Goal: Task Accomplishment & Management: Manage account settings

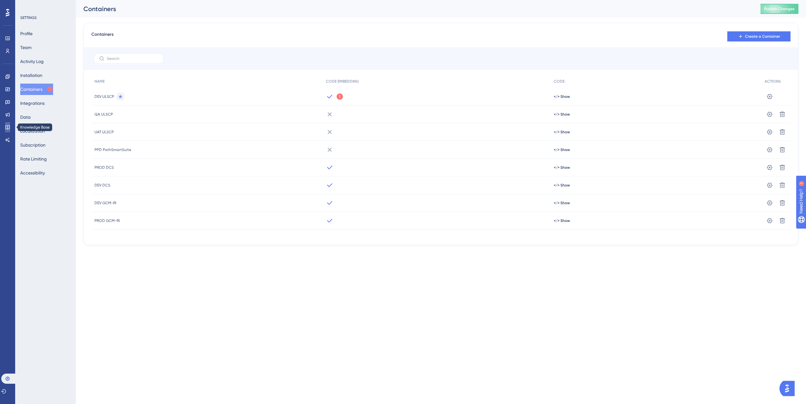
click at [8, 126] on icon at bounding box center [7, 127] width 4 height 4
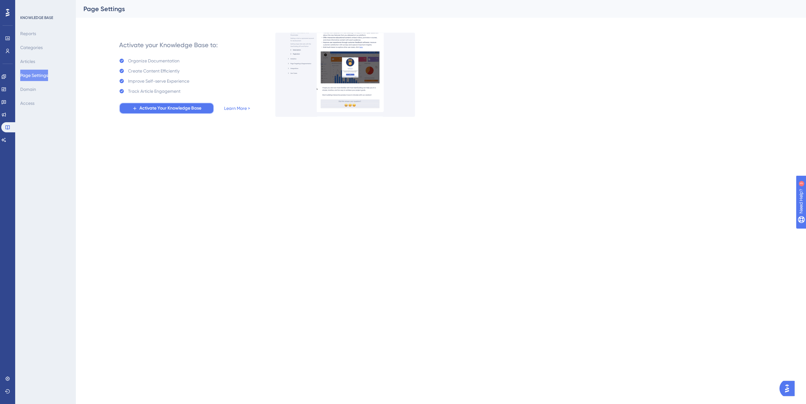
click at [182, 107] on span "Activate Your Knowledge Base" at bounding box center [170, 108] width 62 height 8
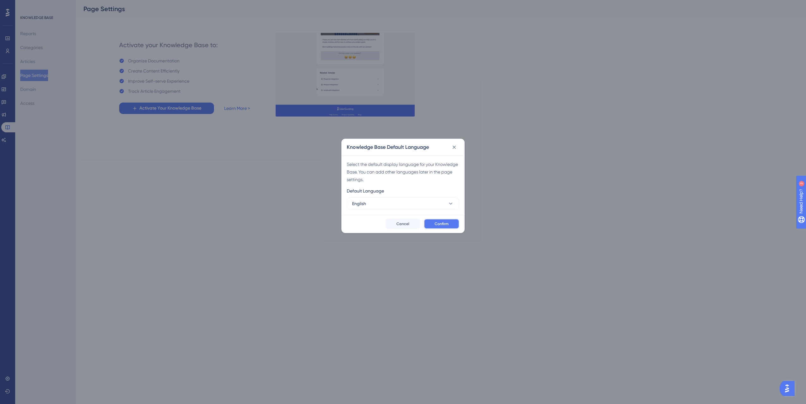
click at [450, 223] on button "Confirm" at bounding box center [441, 224] width 35 height 10
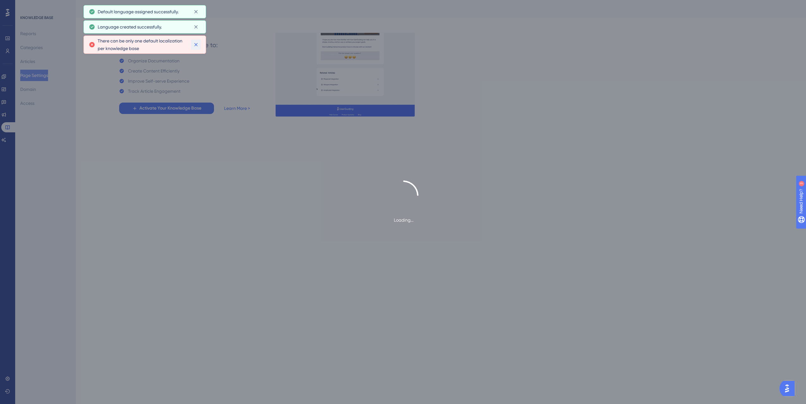
click at [199, 44] on button at bounding box center [196, 45] width 10 height 10
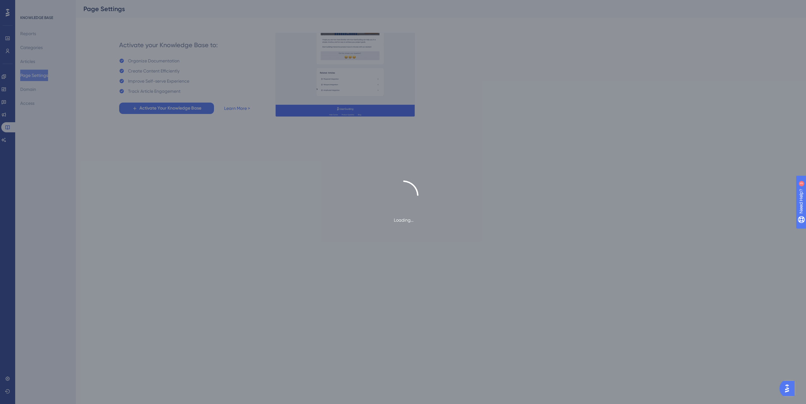
click at [198, 28] on div "Loading..." at bounding box center [403, 202] width 806 height 404
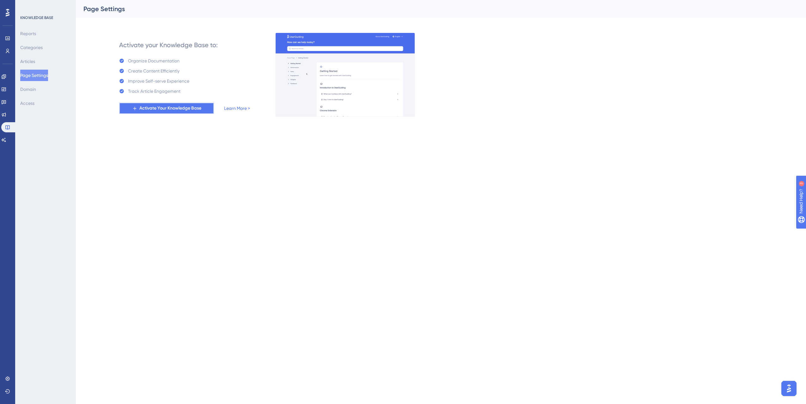
click at [195, 108] on span "Activate Your Knowledge Base" at bounding box center [170, 108] width 62 height 8
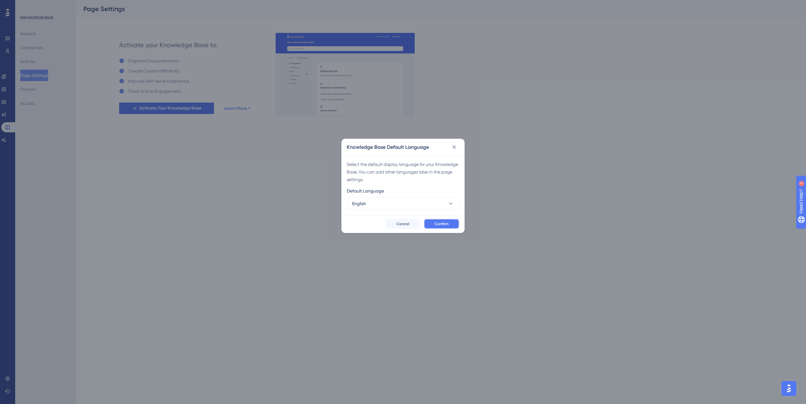
click at [442, 220] on button "Confirm" at bounding box center [441, 224] width 35 height 10
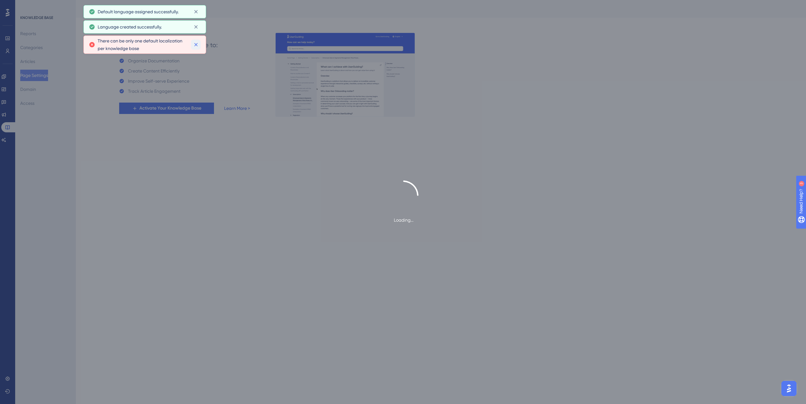
click at [199, 45] on icon at bounding box center [196, 44] width 6 height 6
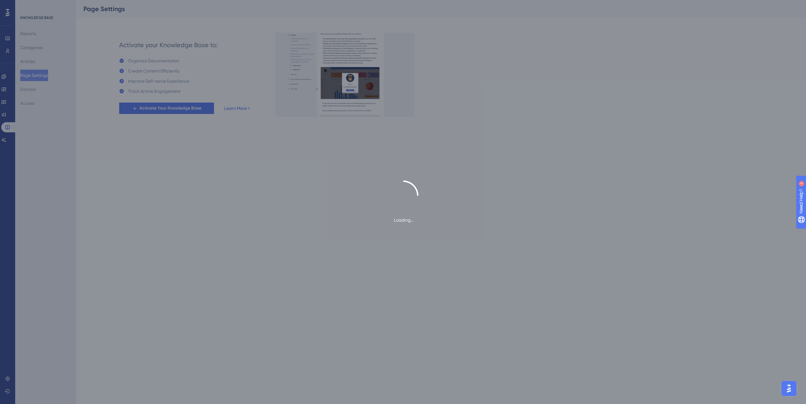
click at [43, 62] on div "Loading..." at bounding box center [403, 202] width 806 height 404
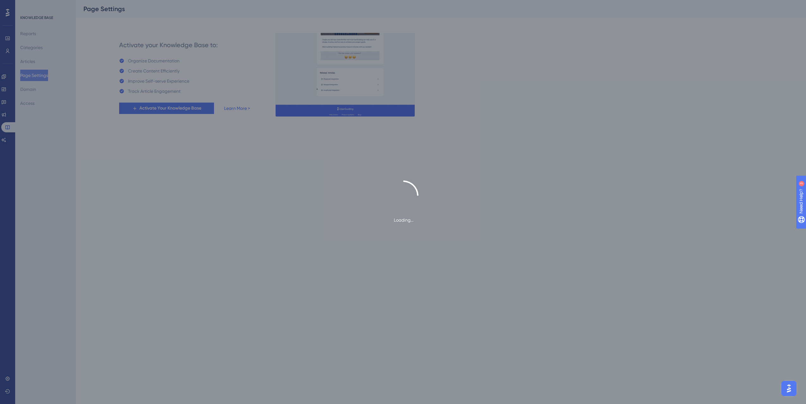
drag, startPoint x: 39, startPoint y: 63, endPoint x: 55, endPoint y: 55, distance: 17.4
click at [39, 62] on div "Loading..." at bounding box center [403, 202] width 806 height 404
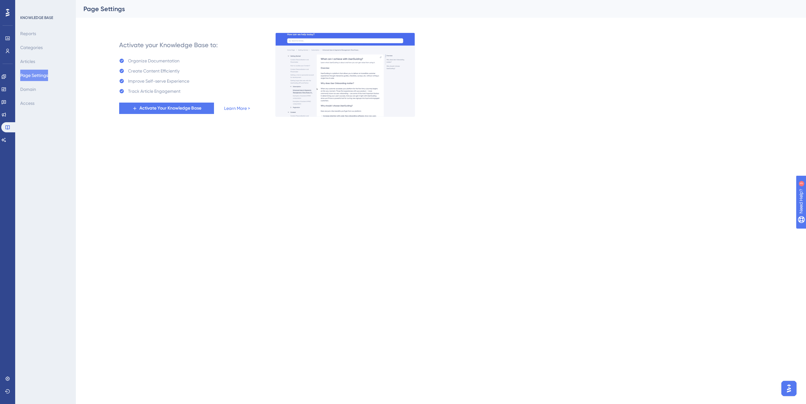
click at [37, 74] on button "Page Settings" at bounding box center [34, 75] width 28 height 11
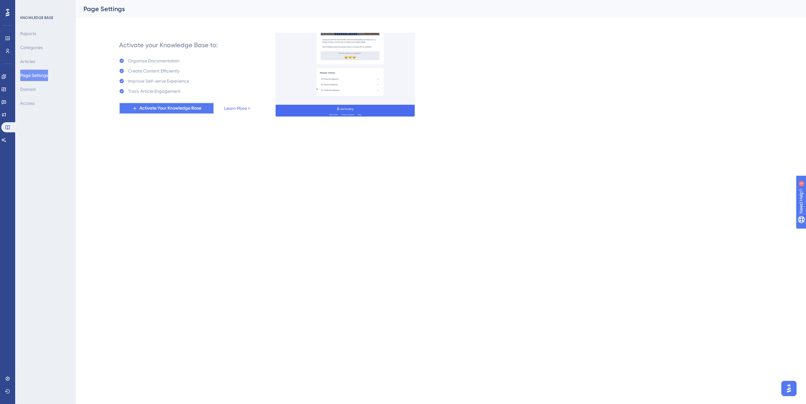
click at [178, 106] on span "Activate Your Knowledge Base" at bounding box center [170, 108] width 62 height 8
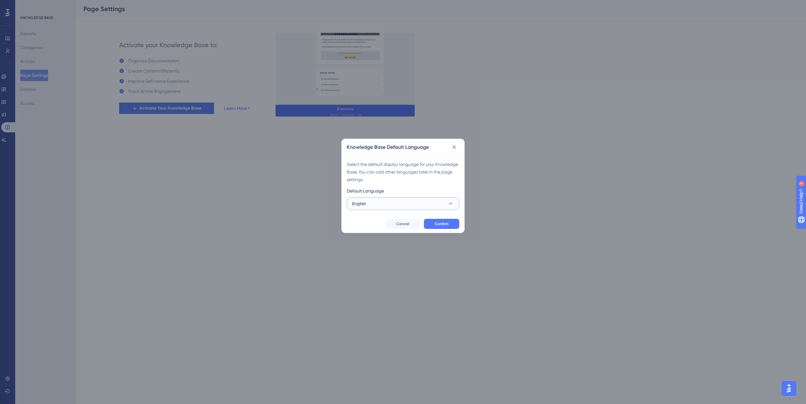
click at [402, 203] on button "English" at bounding box center [403, 203] width 113 height 13
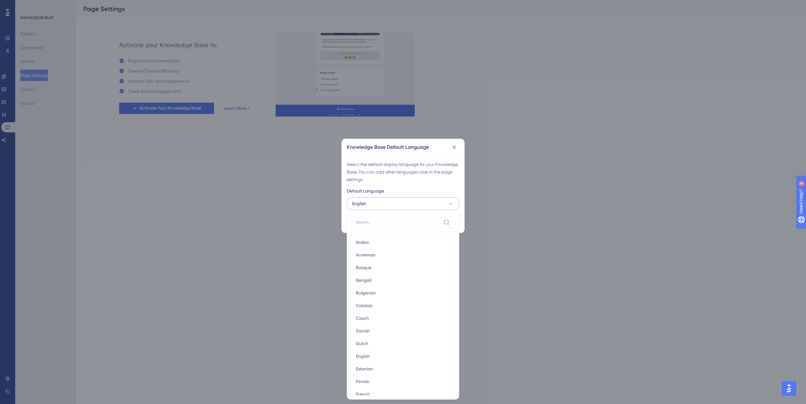
click at [449, 166] on div "Select the default display language for your Knowledge Base. You can add other …" at bounding box center [403, 171] width 113 height 23
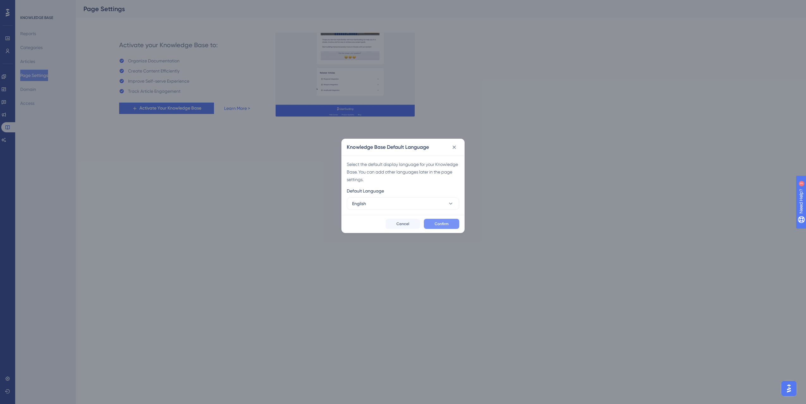
click at [449, 223] on button "Confirm" at bounding box center [441, 224] width 35 height 10
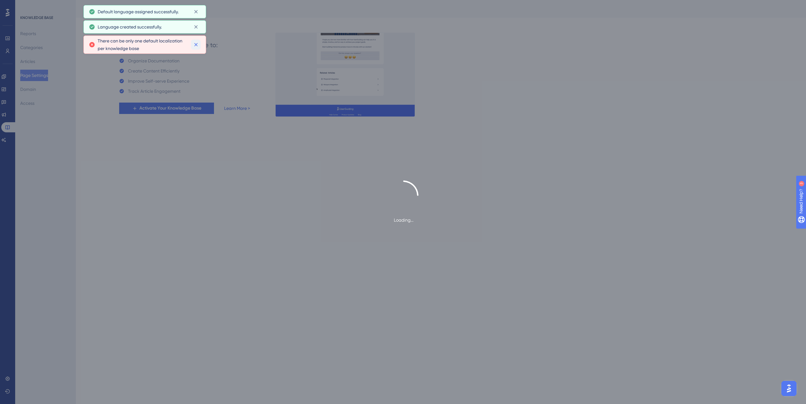
click at [194, 43] on icon at bounding box center [196, 44] width 6 height 6
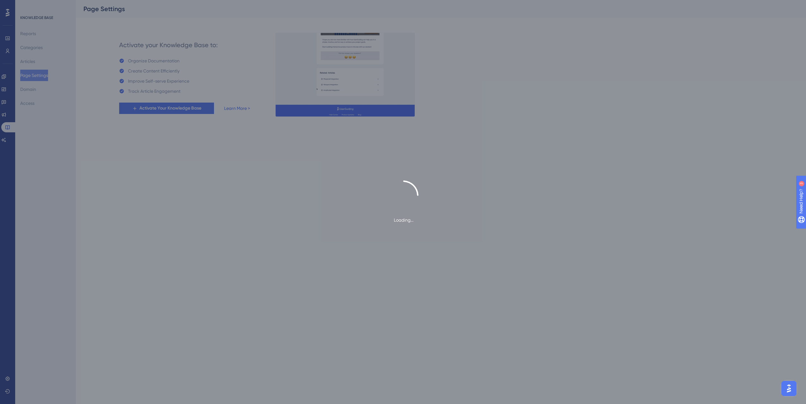
click at [489, 168] on div "Loading..." at bounding box center [403, 202] width 806 height 404
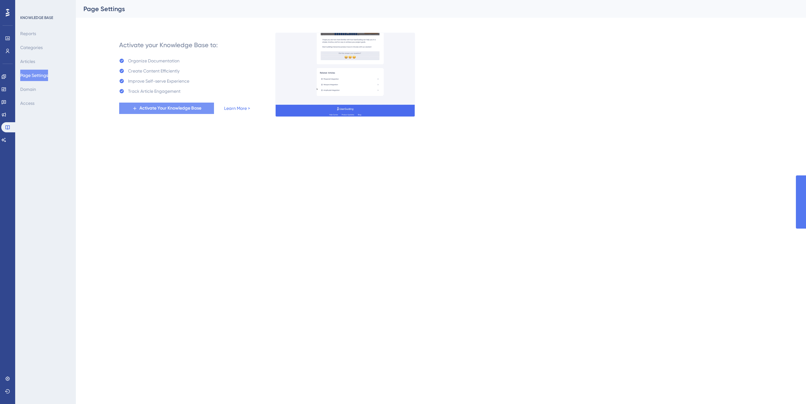
click at [158, 105] on span "Activate Your Knowledge Base" at bounding box center [170, 108] width 62 height 8
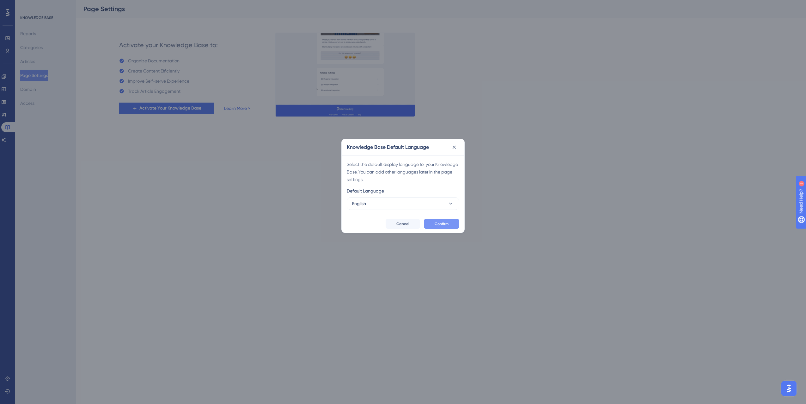
click at [451, 221] on button "Confirm" at bounding box center [441, 224] width 35 height 10
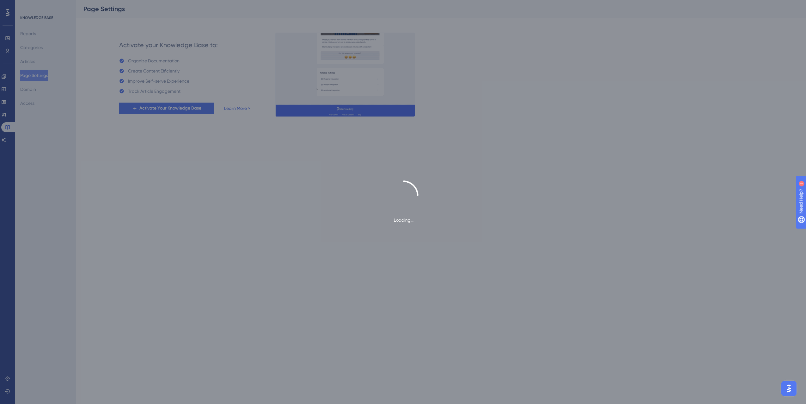
click at [98, 180] on div "Loading..." at bounding box center [403, 201] width 806 height 43
click at [247, 115] on div "Loading..." at bounding box center [403, 202] width 806 height 404
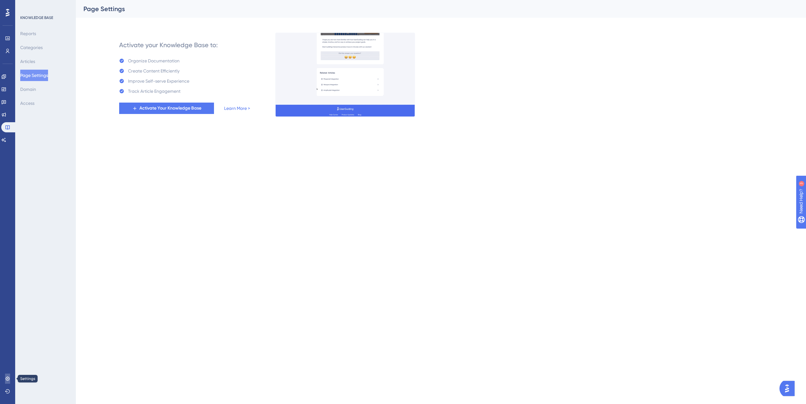
click at [9, 374] on link at bounding box center [7, 378] width 5 height 10
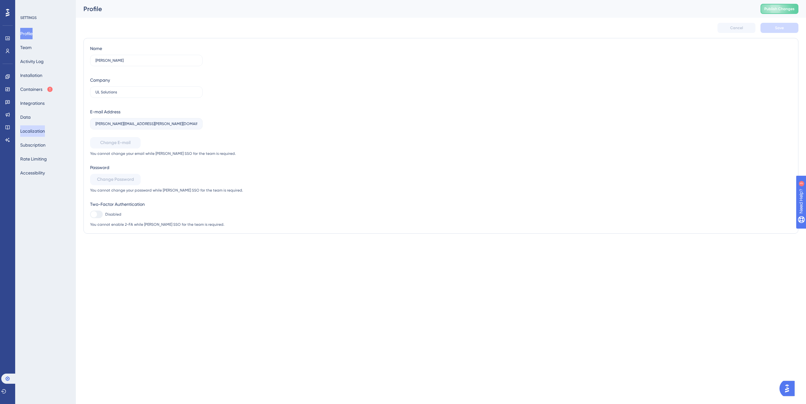
click at [45, 131] on button "Localization" at bounding box center [32, 130] width 25 height 11
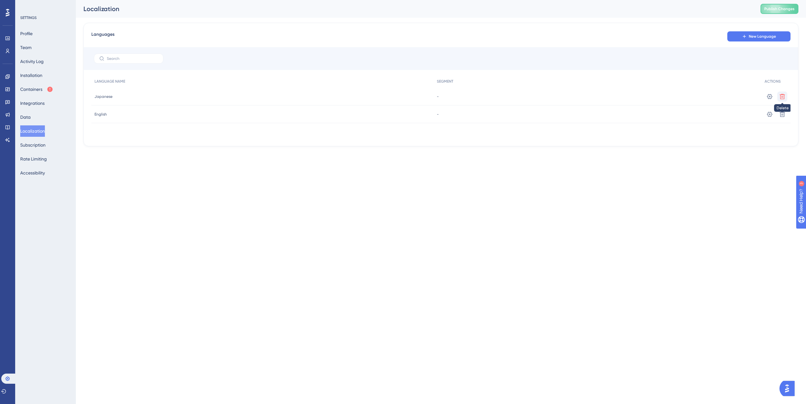
click at [785, 96] on icon at bounding box center [783, 96] width 6 height 6
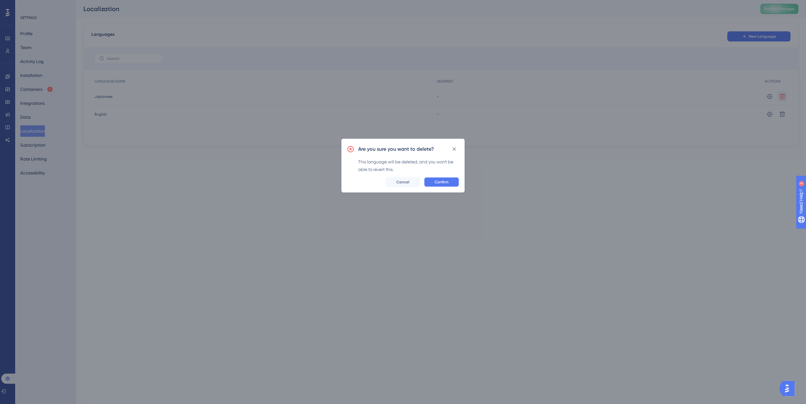
click at [443, 182] on span "Confirm" at bounding box center [442, 181] width 14 height 5
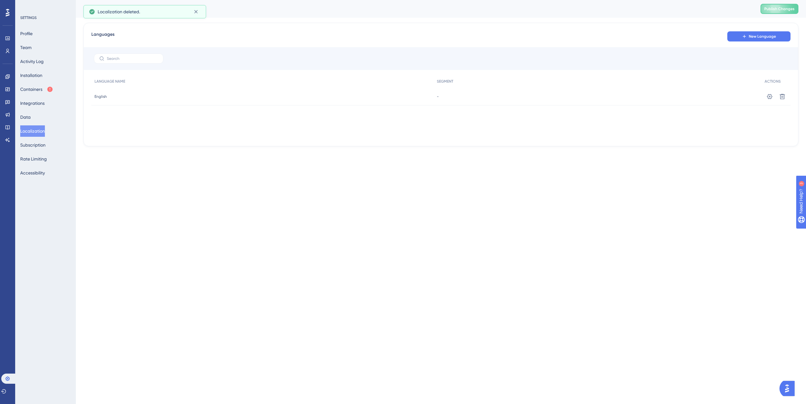
click at [539, 0] on html "Performance Users Engagement Widgets Feedback Product Updates Knowledge Base AI…" at bounding box center [403, 0] width 806 height 0
click at [786, 13] on button "Publish Changes" at bounding box center [780, 9] width 38 height 10
click at [7, 125] on icon at bounding box center [7, 127] width 5 height 5
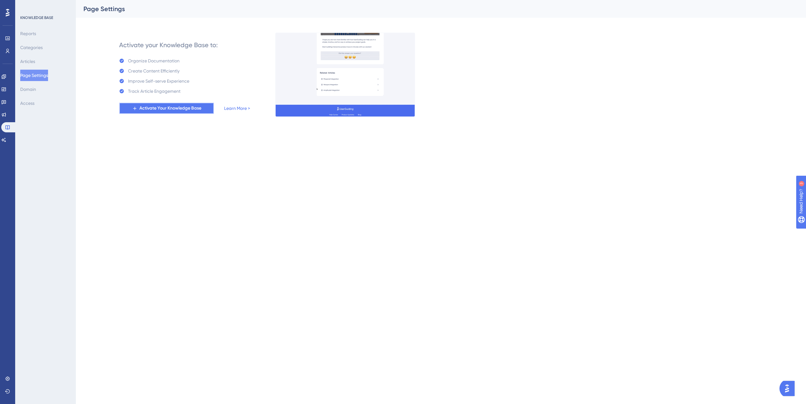
click at [179, 108] on span "Activate Your Knowledge Base" at bounding box center [170, 108] width 62 height 8
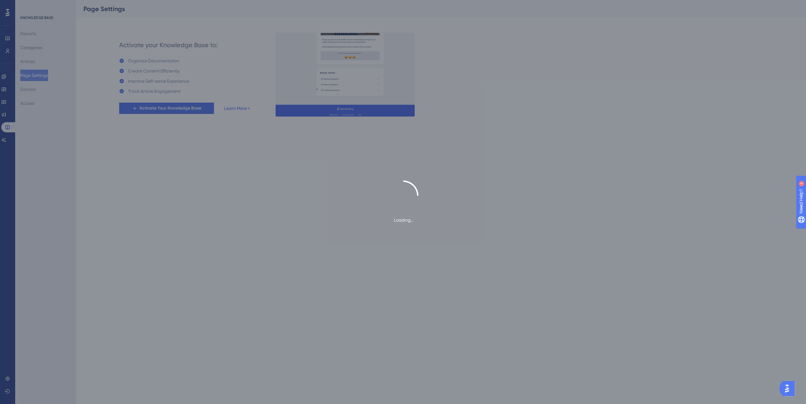
click at [234, 142] on div "Loading..." at bounding box center [403, 202] width 806 height 404
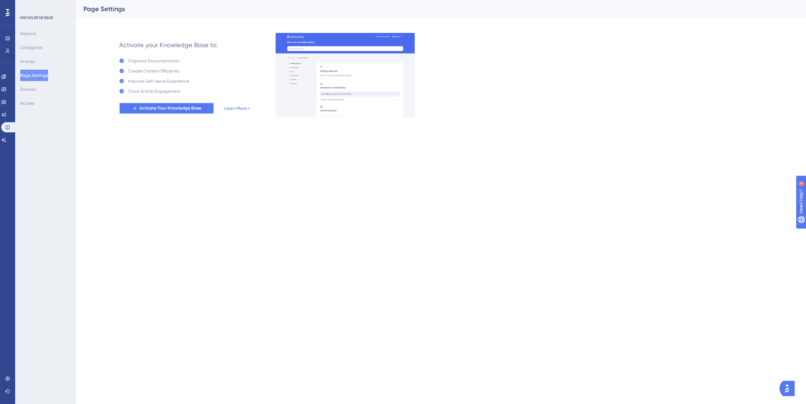
click at [195, 109] on span "Activate Your Knowledge Base" at bounding box center [170, 108] width 62 height 8
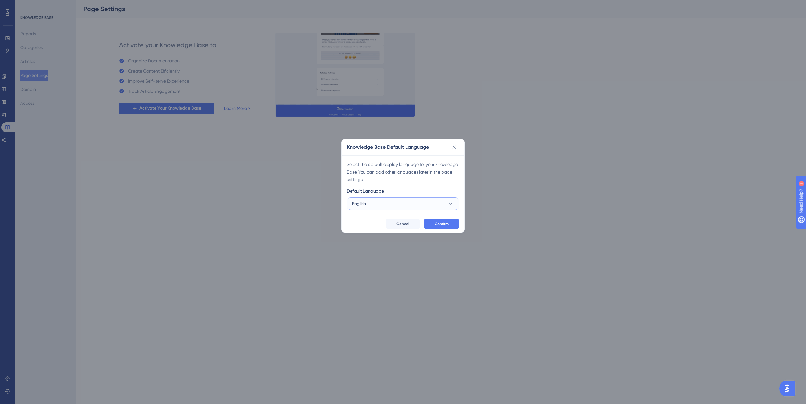
click at [427, 202] on button "English" at bounding box center [403, 203] width 113 height 13
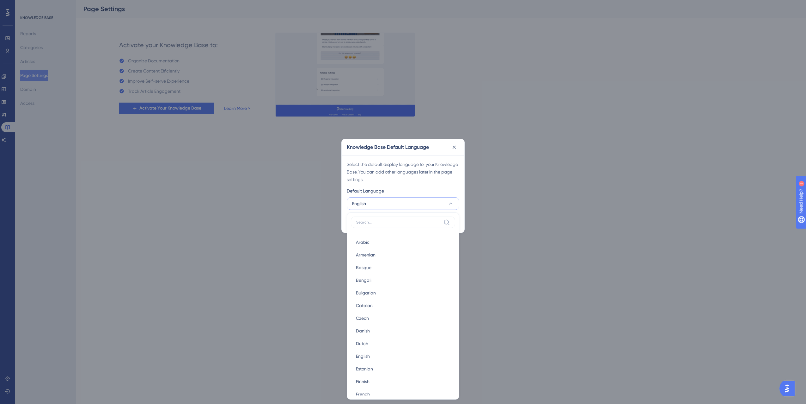
click at [409, 182] on div "Select the default display language for your Knowledge Base. You can add other …" at bounding box center [403, 171] width 113 height 23
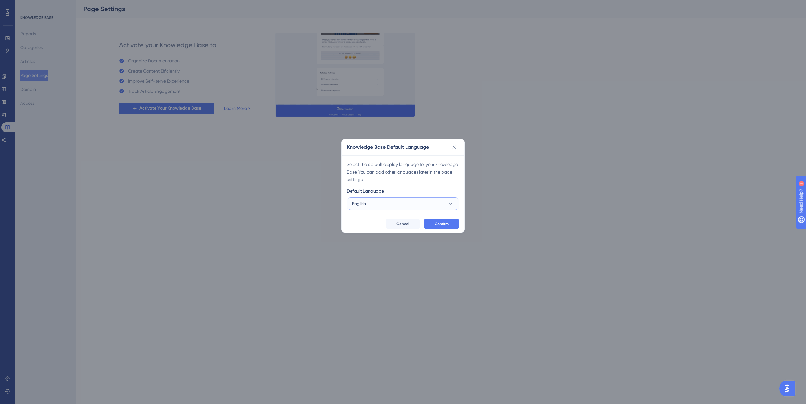
click at [368, 200] on button "English" at bounding box center [403, 203] width 113 height 13
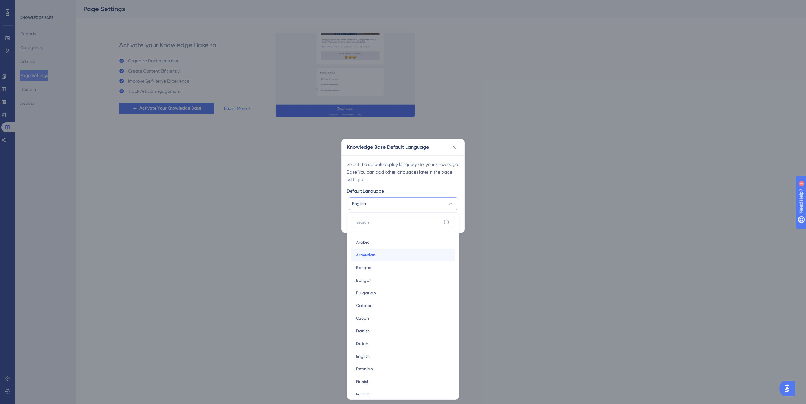
click at [385, 257] on div "Armenian Armenian" at bounding box center [403, 254] width 94 height 13
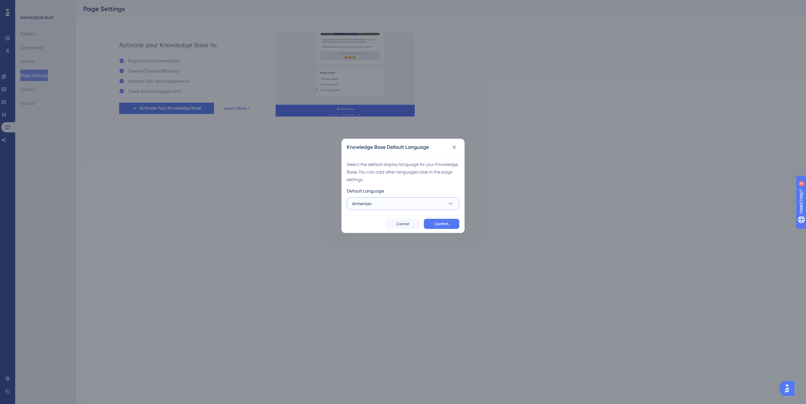
click at [384, 204] on button "Armenian" at bounding box center [403, 203] width 113 height 13
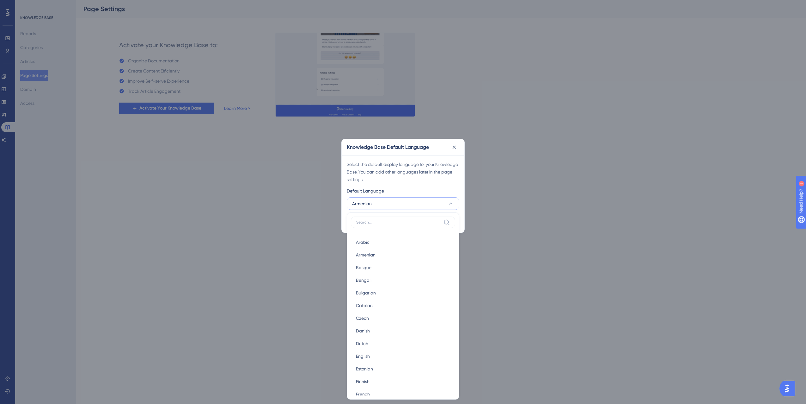
click at [382, 220] on input at bounding box center [398, 221] width 85 height 5
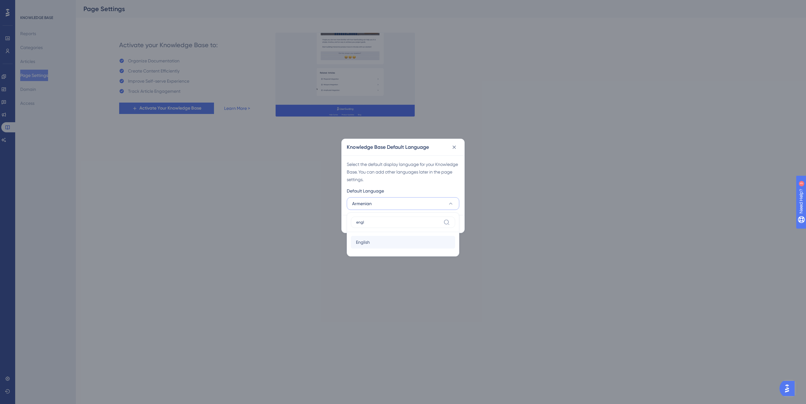
type input "engl"
click at [387, 244] on div "English English" at bounding box center [403, 242] width 94 height 13
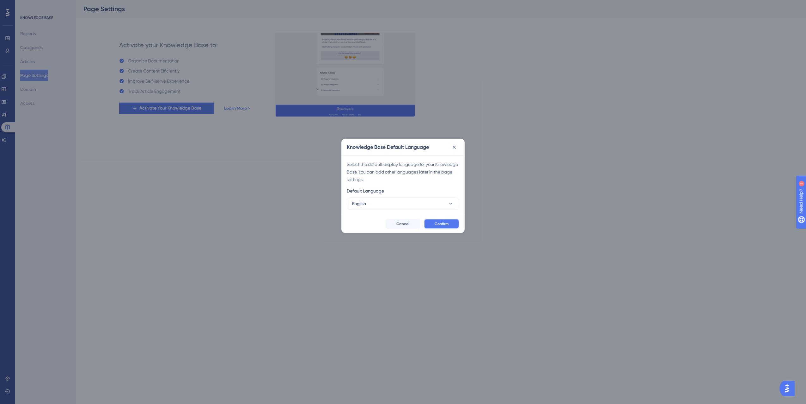
click at [433, 223] on button "Confirm" at bounding box center [441, 224] width 35 height 10
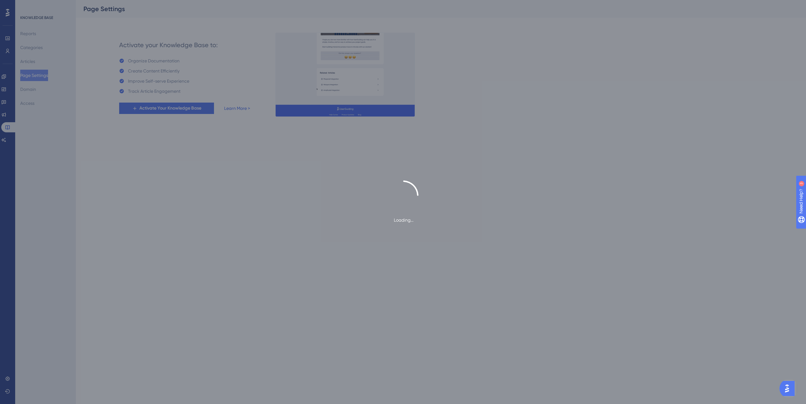
click at [217, 178] on div "Loading..." at bounding box center [403, 202] width 806 height 404
click at [475, 195] on div "Loading..." at bounding box center [403, 201] width 806 height 43
drag, startPoint x: 711, startPoint y: 42, endPoint x: 688, endPoint y: 41, distance: 23.1
click at [711, 42] on div "Loading..." at bounding box center [403, 202] width 806 height 404
drag, startPoint x: 5, startPoint y: 358, endPoint x: 17, endPoint y: 330, distance: 30.2
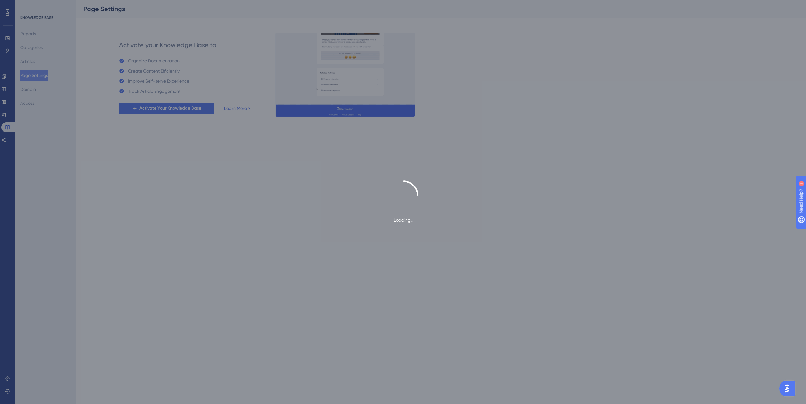
click at [5, 358] on div "Loading..." at bounding box center [403, 202] width 806 height 404
click at [67, 304] on div "Loading..." at bounding box center [403, 202] width 806 height 404
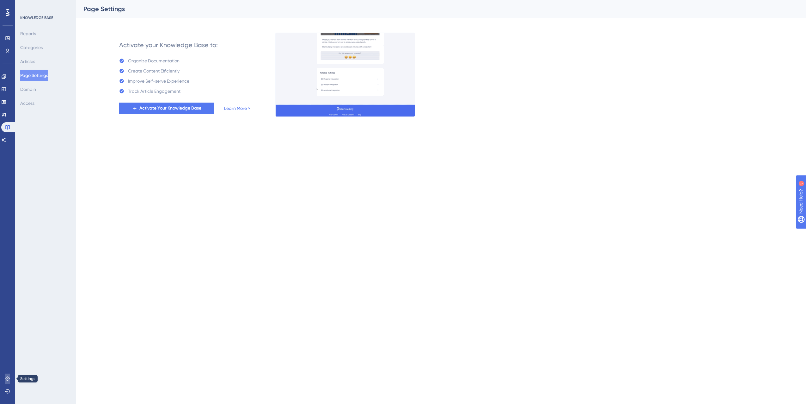
click at [9, 378] on icon at bounding box center [7, 378] width 5 height 5
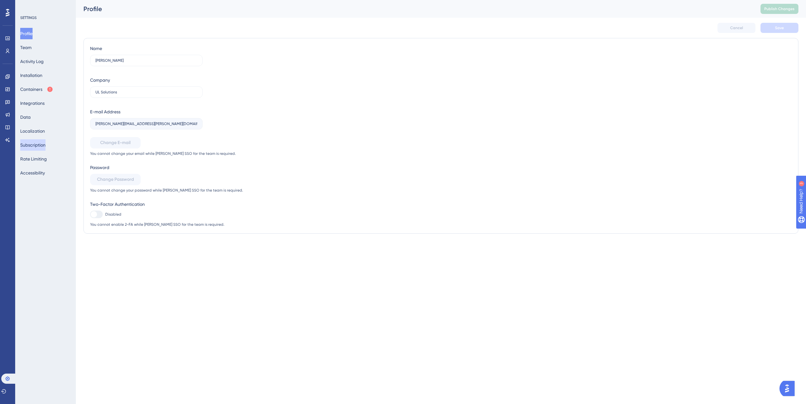
click at [41, 145] on button "Subscription" at bounding box center [32, 144] width 25 height 11
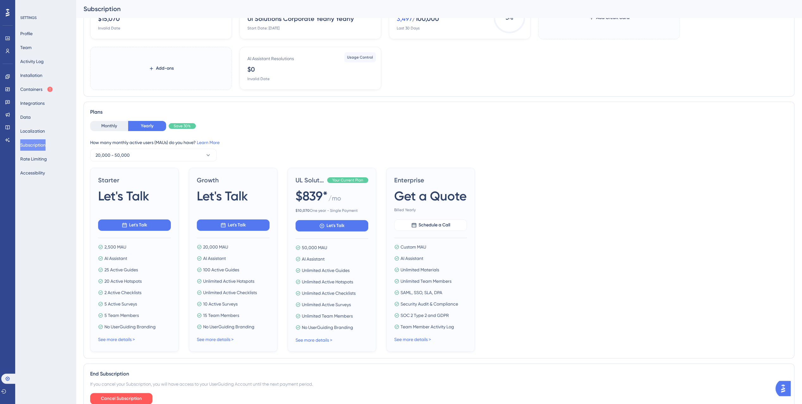
scroll to position [63, 0]
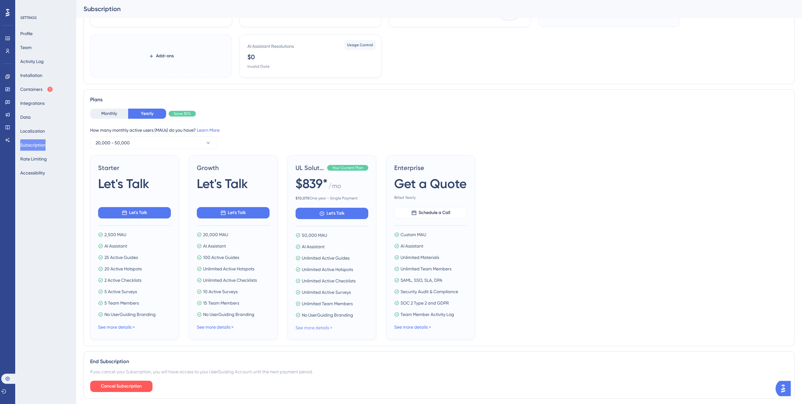
click at [314, 327] on link "See more details >" at bounding box center [313, 327] width 37 height 5
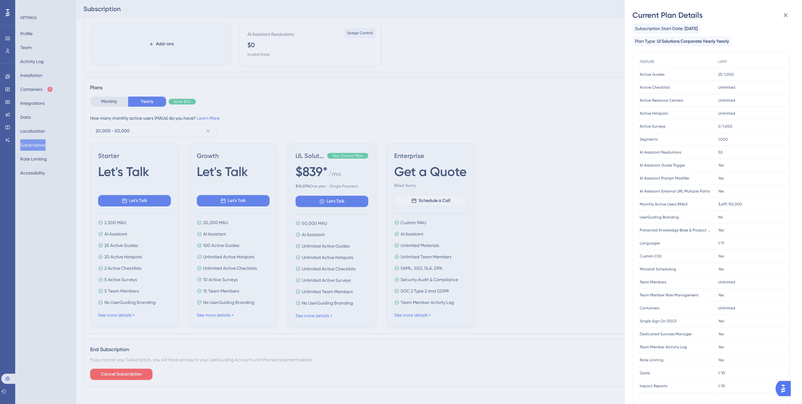
scroll to position [82, 0]
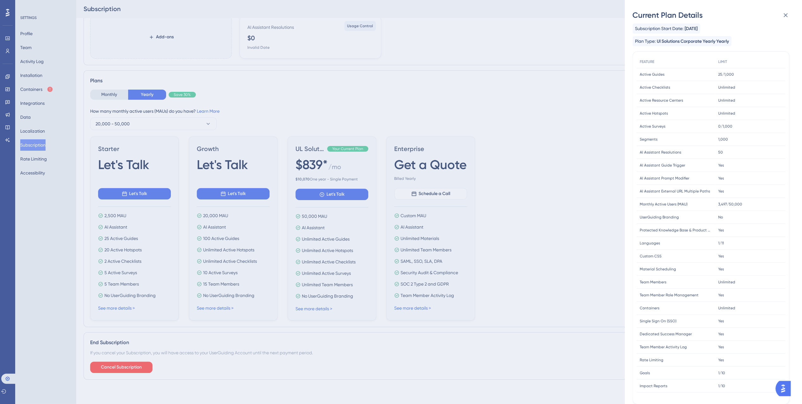
drag, startPoint x: 541, startPoint y: 253, endPoint x: 560, endPoint y: 234, distance: 26.4
click at [541, 253] on div "Current Plan Details Subscription Start Date: [DATE] Plan Type: Ul Solutions Co…" at bounding box center [401, 202] width 802 height 404
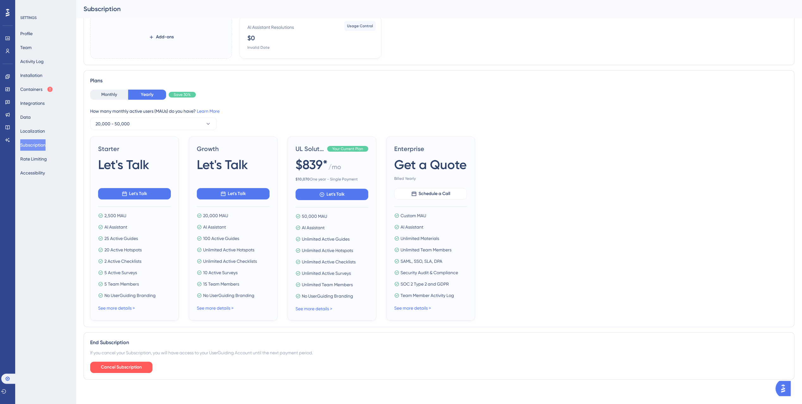
click at [783, 394] on button "Open AI Assistant Launcher" at bounding box center [782, 387] width 15 height 15
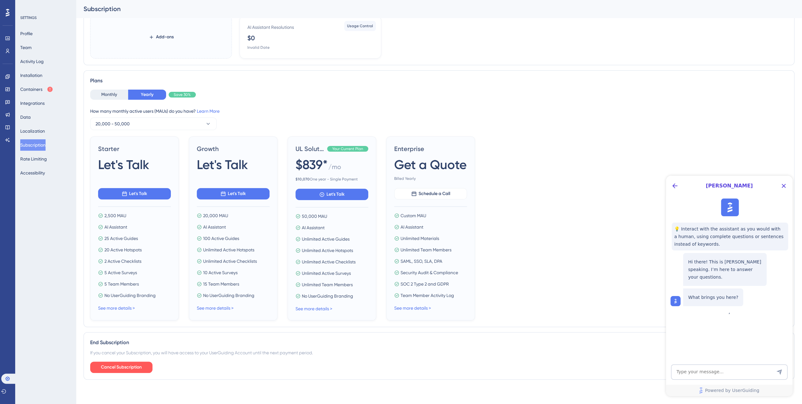
scroll to position [0, 0]
click at [698, 371] on textarea "AI Assistant Text Input" at bounding box center [729, 371] width 116 height 15
drag, startPoint x: 550, startPoint y: 301, endPoint x: 547, endPoint y: 300, distance: 3.3
click at [549, 301] on div "Starter Let's Talk Let's Talk 2,500 MAU AI Assistant 25 Active Guides 20 Active…" at bounding box center [438, 228] width 697 height 184
click at [8, 104] on icon at bounding box center [7, 101] width 5 height 5
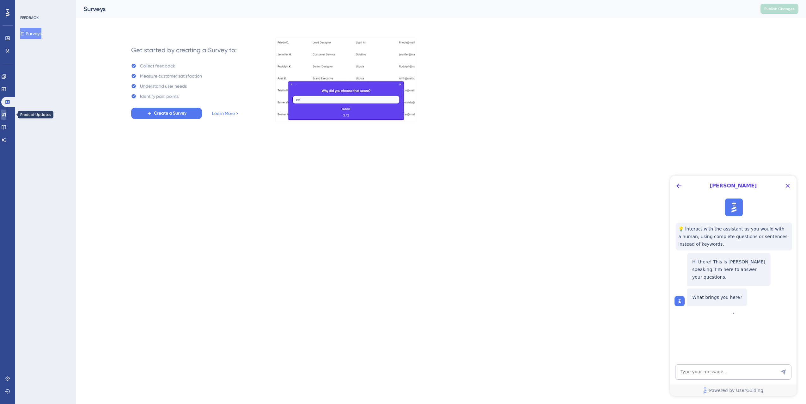
click at [6, 114] on link at bounding box center [3, 114] width 5 height 10
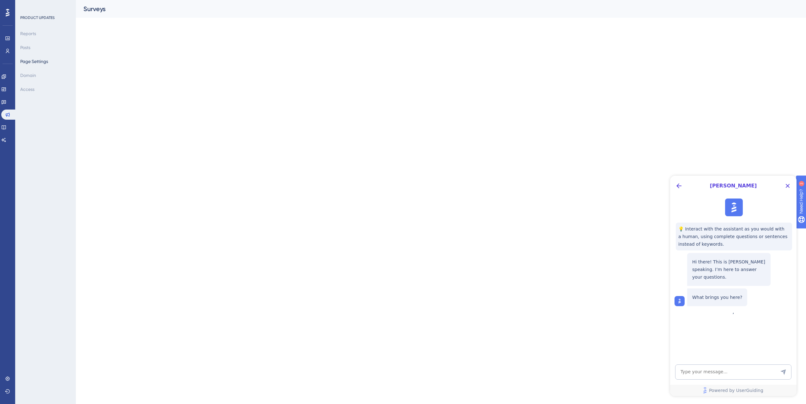
click at [9, 209] on div "Engagement Widgets Feedback Product Updates Knowledge Base AI Assistant" at bounding box center [63, 214] width 127 height 11
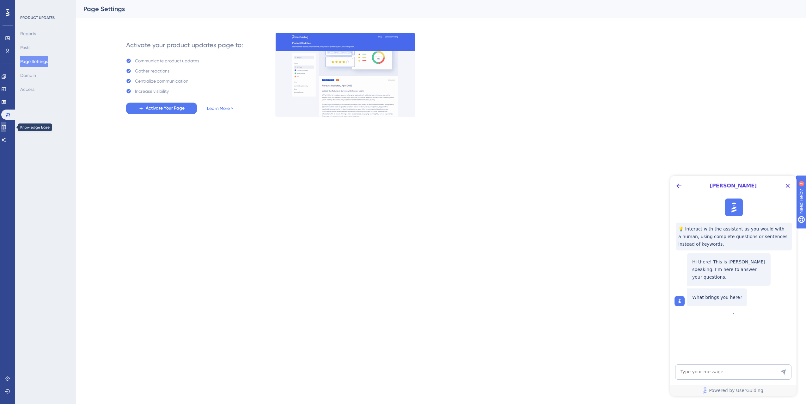
click at [6, 125] on icon at bounding box center [4, 127] width 4 height 4
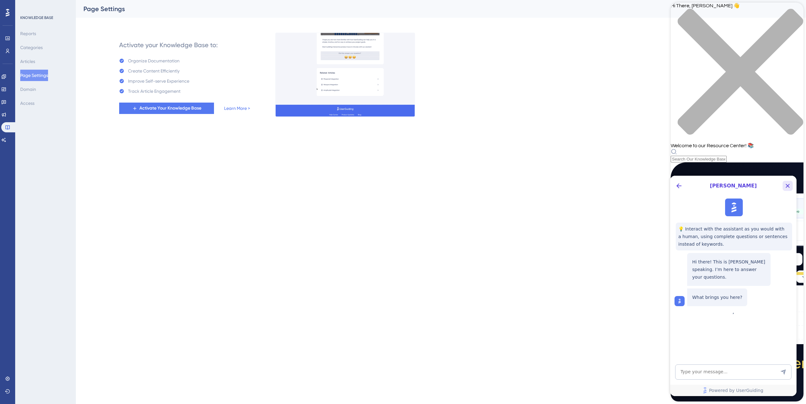
click at [789, 184] on icon "Close Button" at bounding box center [788, 186] width 8 height 8
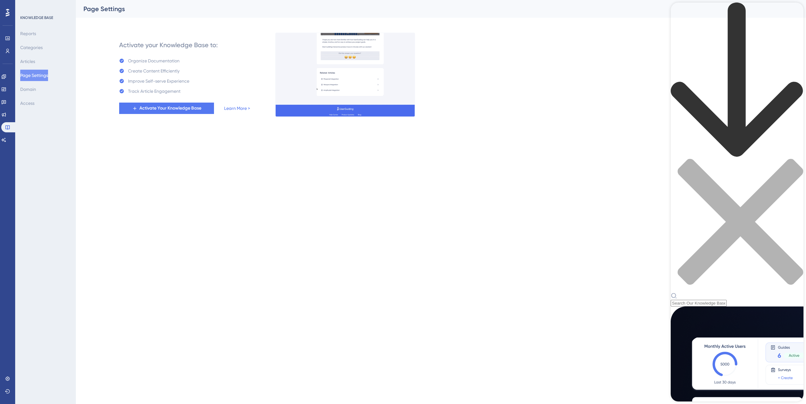
click at [725, 36] on div "Resource Center Header" at bounding box center [737, 155] width 133 height 304
click at [727, 300] on input "Resource Center Header" at bounding box center [699, 303] width 56 height 7
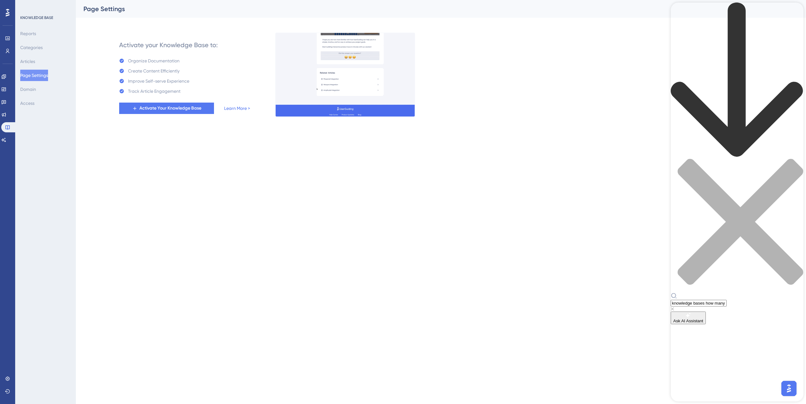
type input "knowledge bases how many"
click at [706, 311] on button "Ask AI Assistant" at bounding box center [688, 317] width 35 height 13
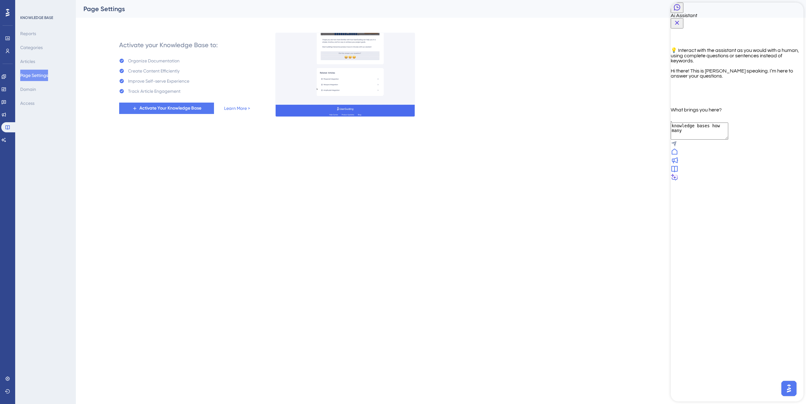
click at [677, 146] on icon "Send Message" at bounding box center [673, 143] width 5 height 5
click at [715, 203] on textarea "knowledge bases how many" at bounding box center [700, 194] width 58 height 17
click at [729, 203] on textarea "knowledge bases how many" at bounding box center [700, 194] width 58 height 17
type textarea "knowledge bases how many can I use between products?"
click at [239, 108] on link "Learn More >" at bounding box center [237, 108] width 26 height 8
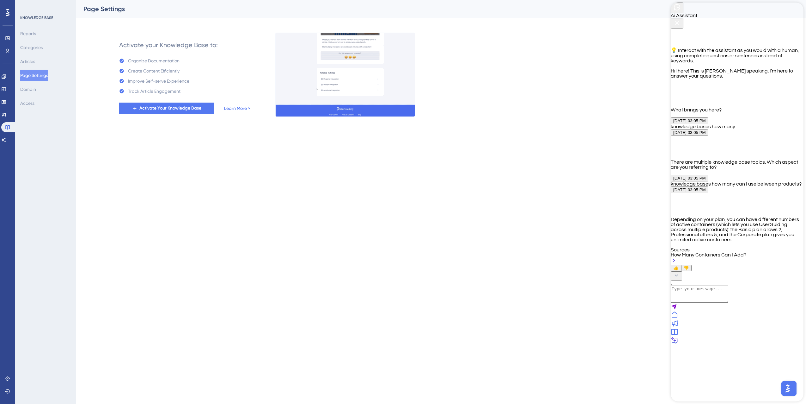
scroll to position [16, 0]
click at [238, 110] on link "Learn More >" at bounding box center [237, 108] width 26 height 8
click at [192, 110] on span "Activate Your Knowledge Base" at bounding box center [170, 108] width 62 height 8
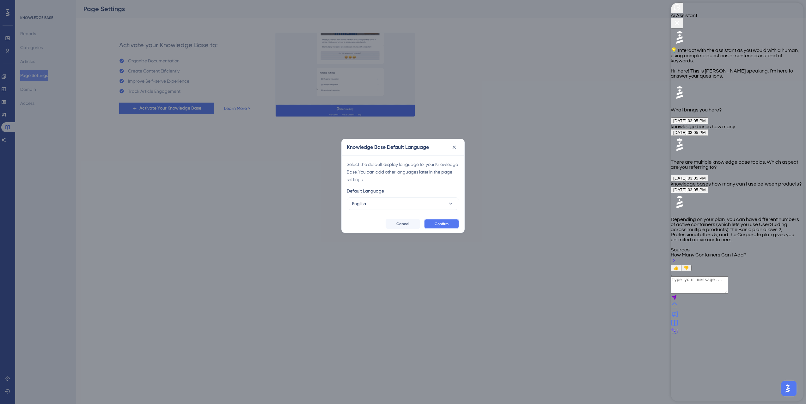
click at [441, 227] on button "Confirm" at bounding box center [441, 224] width 35 height 10
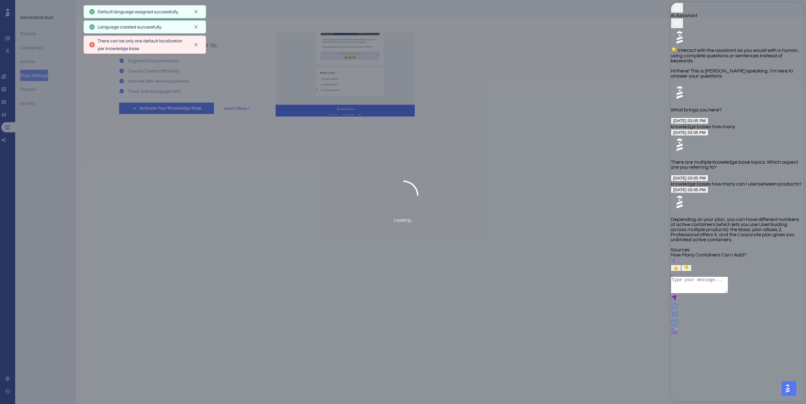
drag, startPoint x: 797, startPoint y: 11, endPoint x: 765, endPoint y: 19, distance: 33.3
click at [681, 19] on icon "Close Button" at bounding box center [678, 23] width 8 height 8
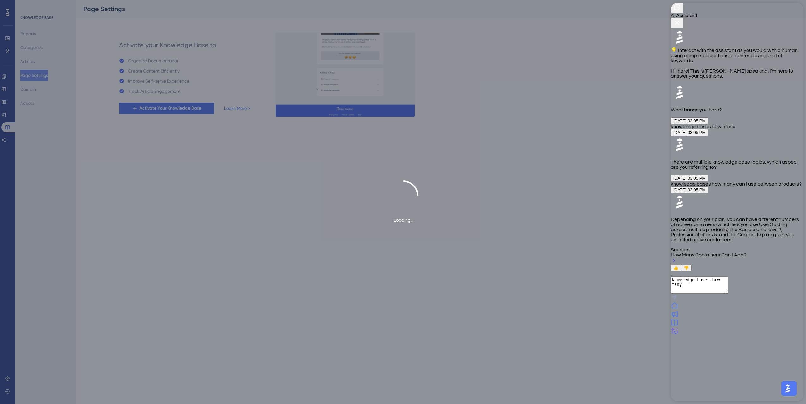
click at [681, 19] on icon "Close Button" at bounding box center [678, 23] width 8 height 8
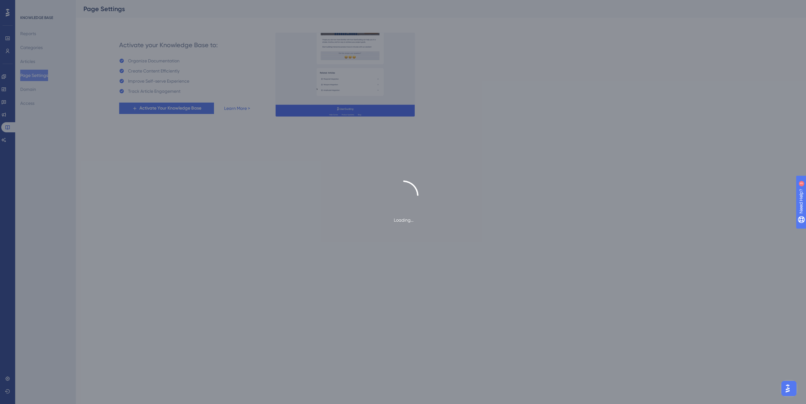
click at [378, 200] on div "Loading..." at bounding box center [403, 201] width 806 height 43
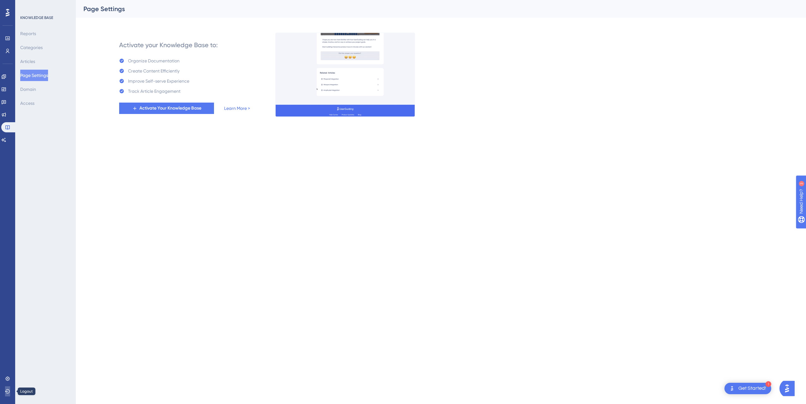
click at [10, 392] on button at bounding box center [7, 391] width 5 height 10
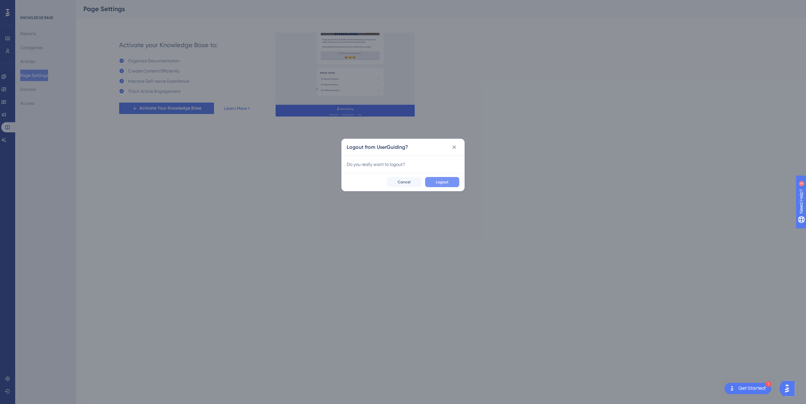
click at [443, 179] on button "Logout" at bounding box center [442, 182] width 34 height 10
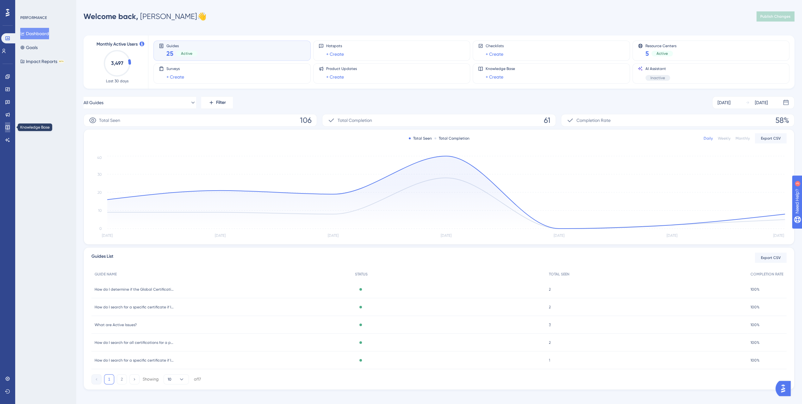
click at [5, 125] on icon at bounding box center [7, 127] width 5 height 5
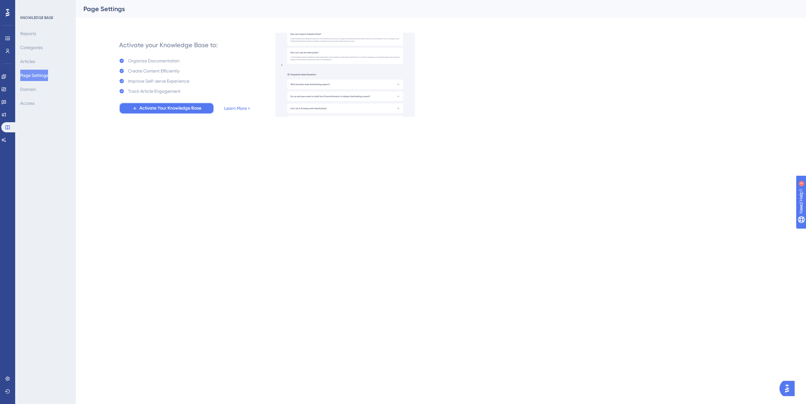
click at [196, 110] on span "Activate Your Knowledge Base" at bounding box center [170, 108] width 62 height 8
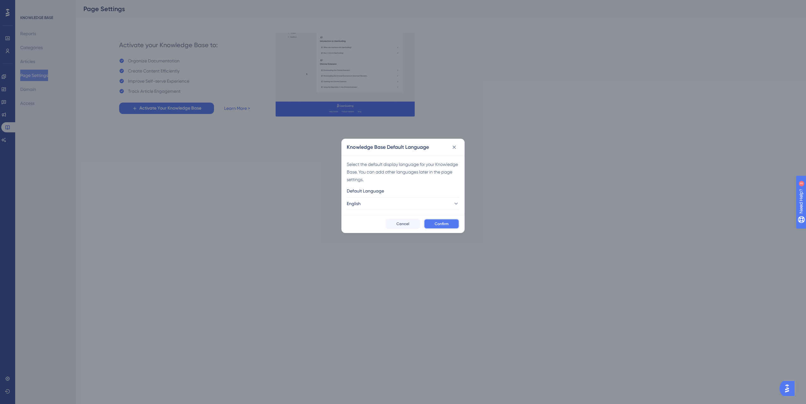
click at [438, 221] on span "Confirm" at bounding box center [442, 223] width 14 height 5
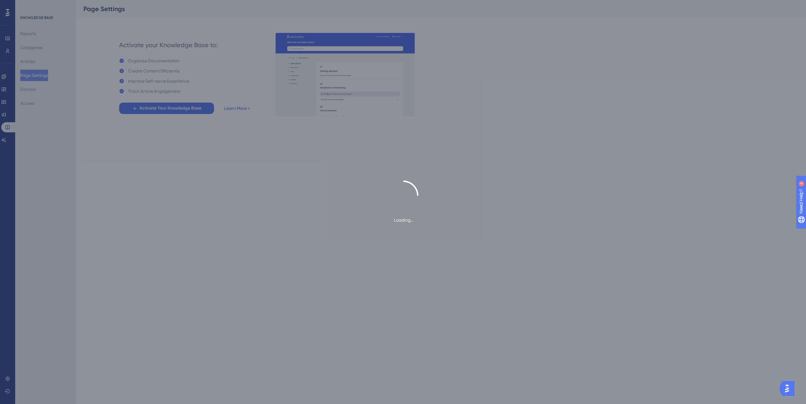
drag, startPoint x: 672, startPoint y: 182, endPoint x: 669, endPoint y: 181, distance: 4.2
click at [672, 182] on div "Loading..." at bounding box center [403, 201] width 806 height 43
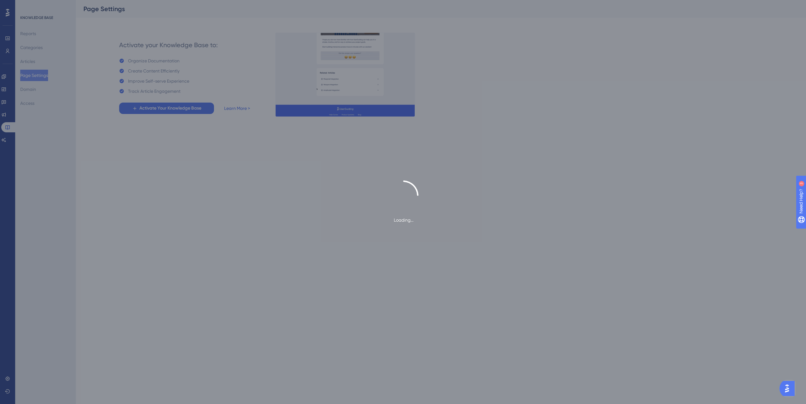
click at [714, 259] on div "Loading..." at bounding box center [403, 202] width 806 height 404
click at [238, 220] on div "Loading..." at bounding box center [403, 201] width 806 height 43
click at [285, 168] on div "Loading..." at bounding box center [403, 202] width 806 height 404
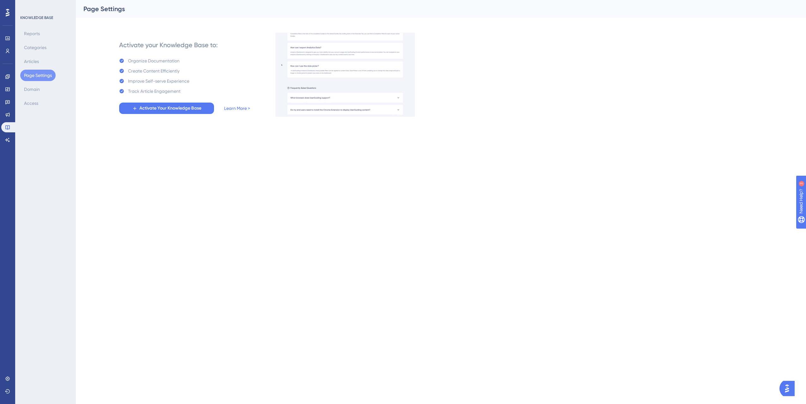
click at [0, 0] on div "Performance Users Engagement Widgets Feedback Product Updates Knowledge Base AI…" at bounding box center [0, 0] width 0 height 0
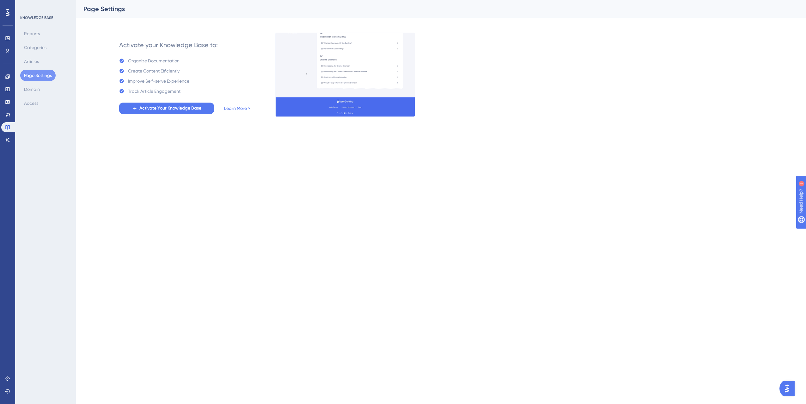
click at [792, 389] on img "Open AI Assistant Launcher" at bounding box center [787, 387] width 11 height 11
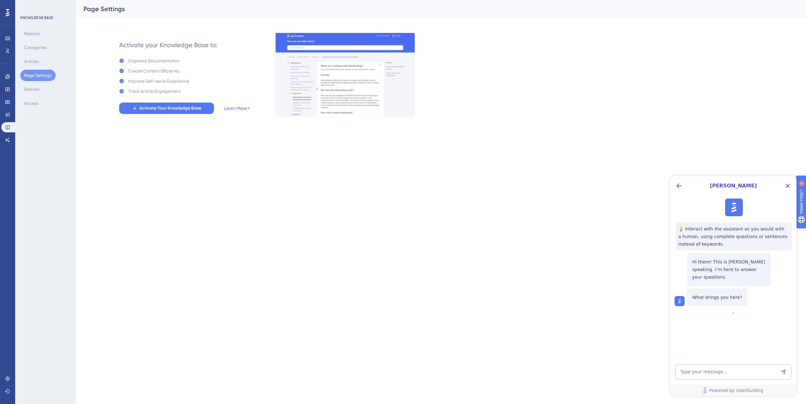
click at [673, 184] on div "[PERSON_NAME]" at bounding box center [733, 186] width 127 height 20
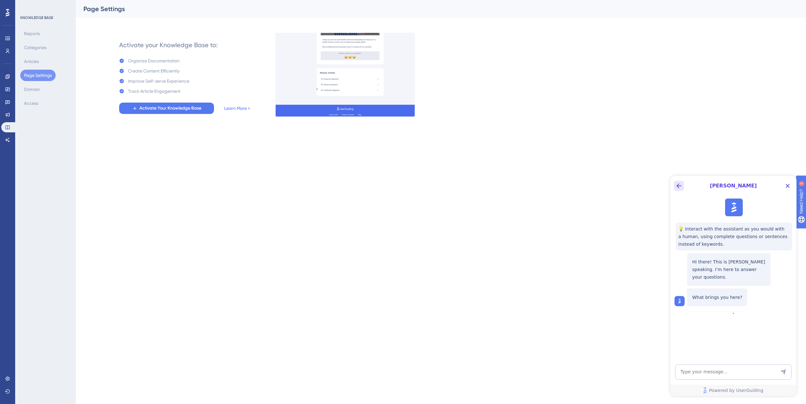
click at [676, 186] on icon "Back Button" at bounding box center [680, 186] width 8 height 8
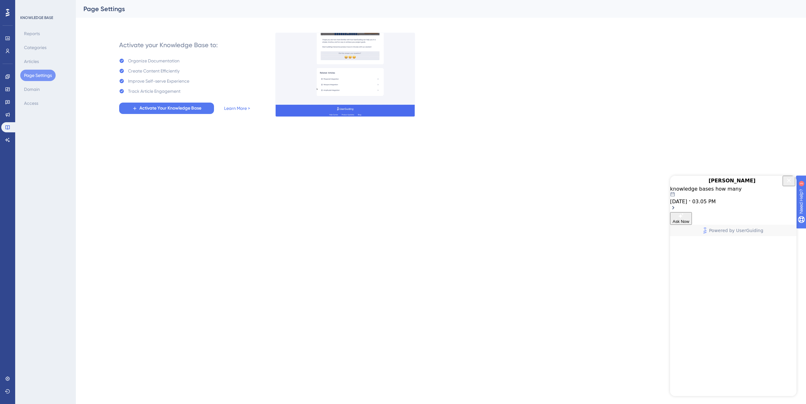
click at [723, 0] on html "Performance Users Engagement Widgets Feedback Product Updates Knowledge Base AI…" at bounding box center [403, 0] width 806 height 0
click at [770, 0] on html "Performance Users Engagement Widgets Feedback Product Updates Knowledge Base AI…" at bounding box center [403, 0] width 806 height 0
click at [786, 182] on icon "Close Button" at bounding box center [790, 180] width 8 height 8
click at [806, 229] on span "Need Help? 3" at bounding box center [822, 233] width 42 height 11
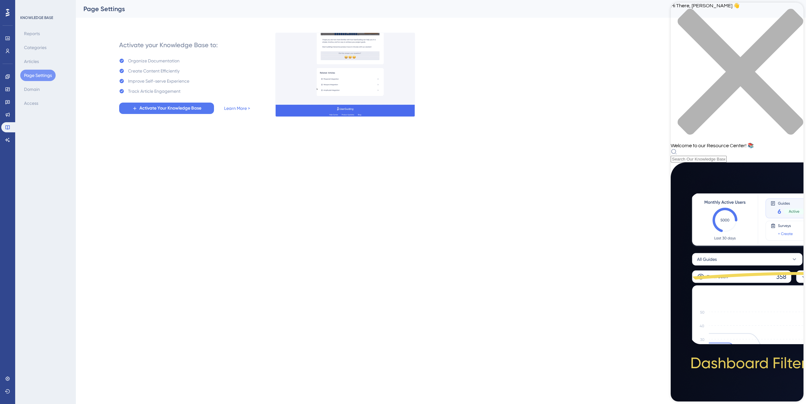
scroll to position [69, 0]
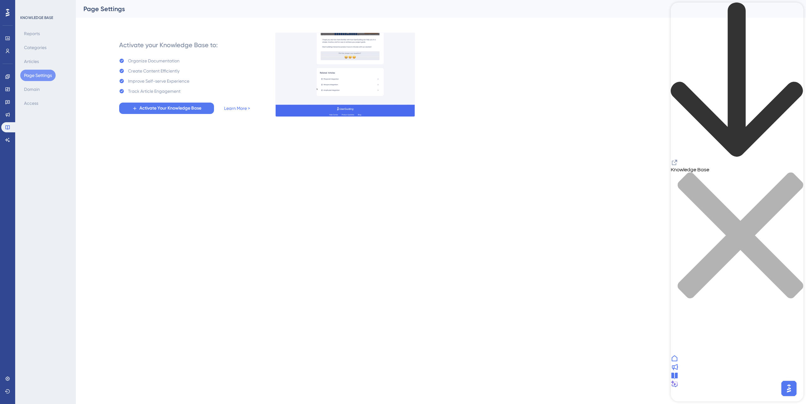
click at [679, 387] on icon at bounding box center [675, 384] width 8 height 8
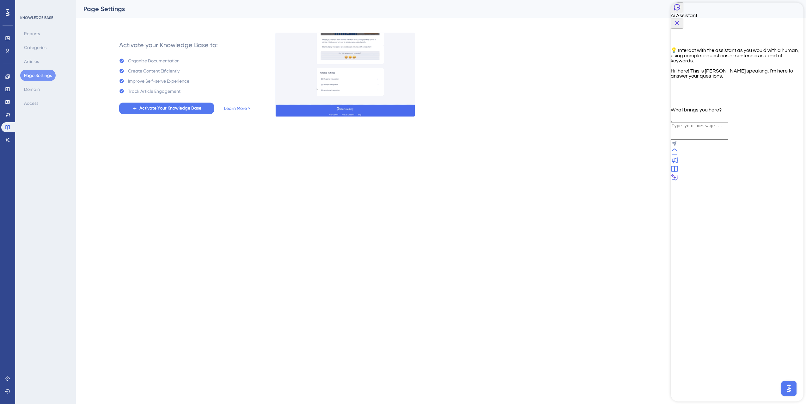
click at [679, 11] on icon "Back Button" at bounding box center [678, 7] width 8 height 8
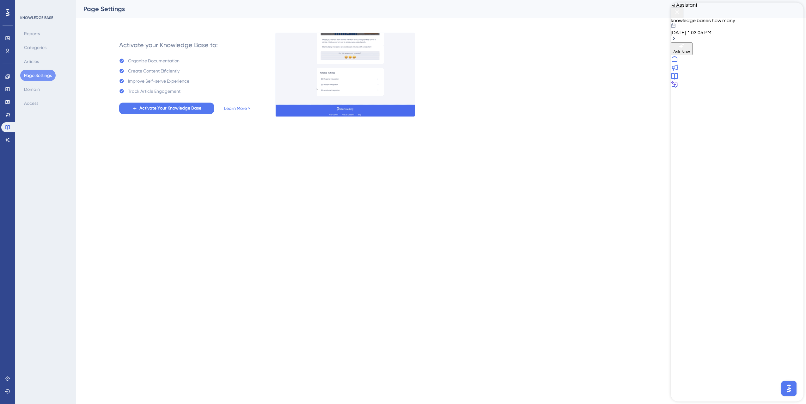
click at [681, 14] on icon "Close Button" at bounding box center [678, 13] width 8 height 8
click at [787, 384] on img "Open AI Assistant Launcher" at bounding box center [789, 387] width 11 height 11
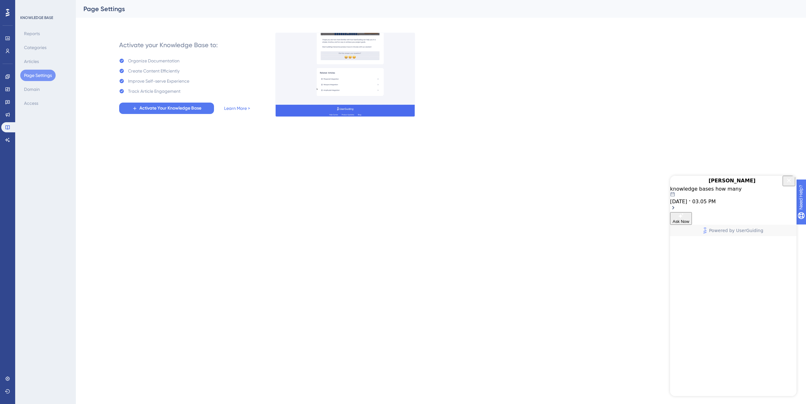
scroll to position [0, 0]
click at [692, 225] on button "Ask Now" at bounding box center [681, 218] width 22 height 13
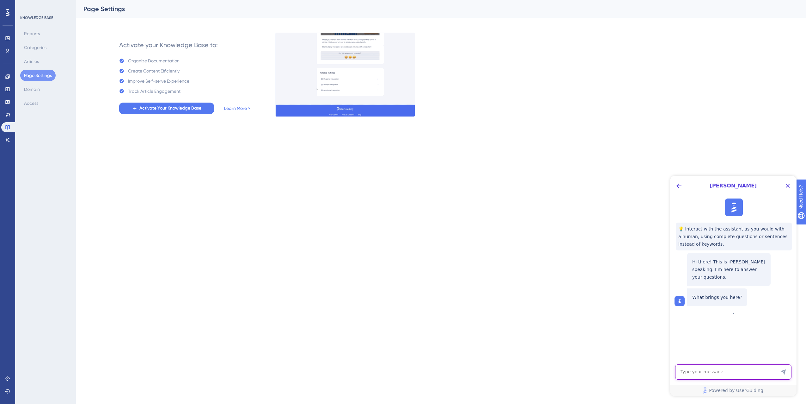
click at [750, 372] on textarea "AI Assistant Text Input" at bounding box center [734, 371] width 116 height 15
type textarea "I"
type textarea "I'm getting an error when trying to active the knowledge base feature"
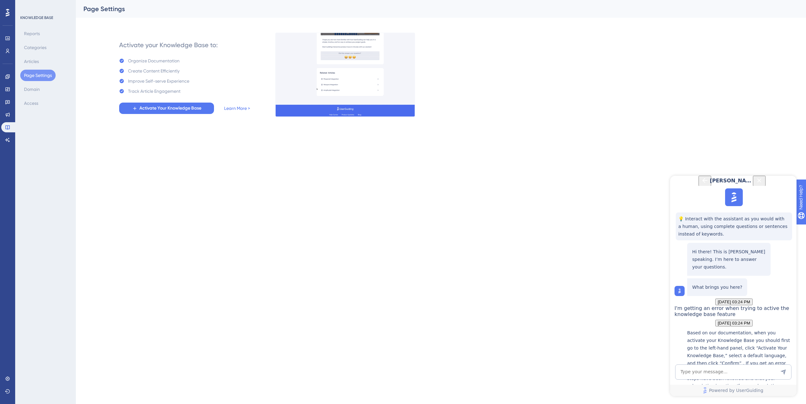
scroll to position [160, 0]
click at [747, 375] on textarea "AI Assistant Text Input" at bounding box center [734, 371] width 116 height 15
type textarea "this doesn't address the error"
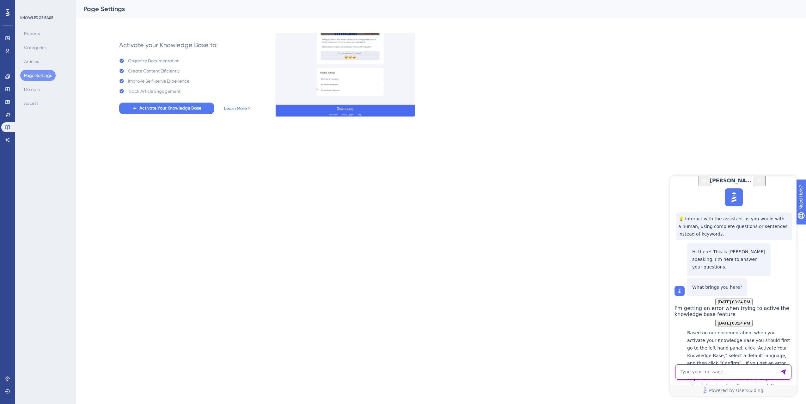
click at [728, 371] on textarea "AI Assistant Text Input" at bounding box center [734, 371] width 116 height 15
type textarea "There can be only one default localization per knowledge base"
click at [31, 67] on div "Reports Categories Articles Page Settings Domain Access" at bounding box center [45, 68] width 51 height 81
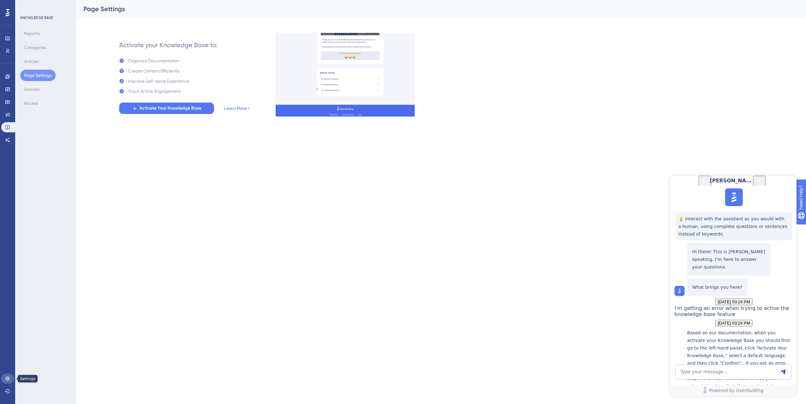
click at [12, 377] on link at bounding box center [7, 378] width 13 height 10
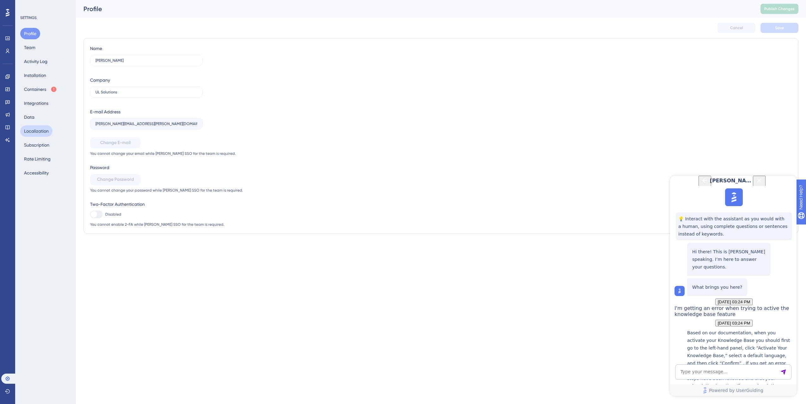
click at [39, 120] on button "Localization" at bounding box center [47, 111] width 60 height 18
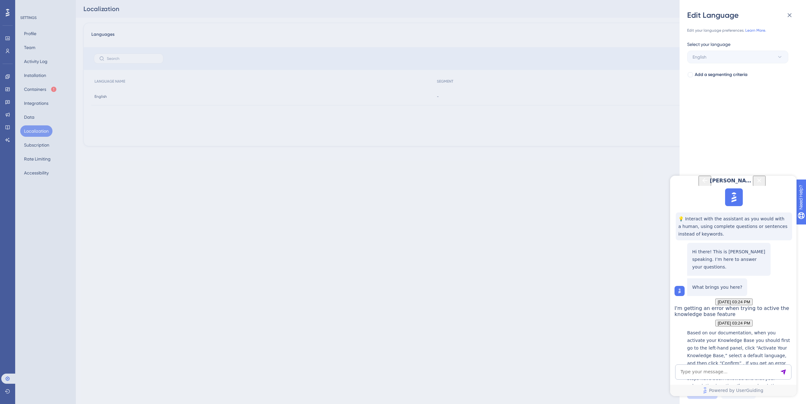
click at [763, 183] on icon "Close Button" at bounding box center [760, 180] width 8 height 8
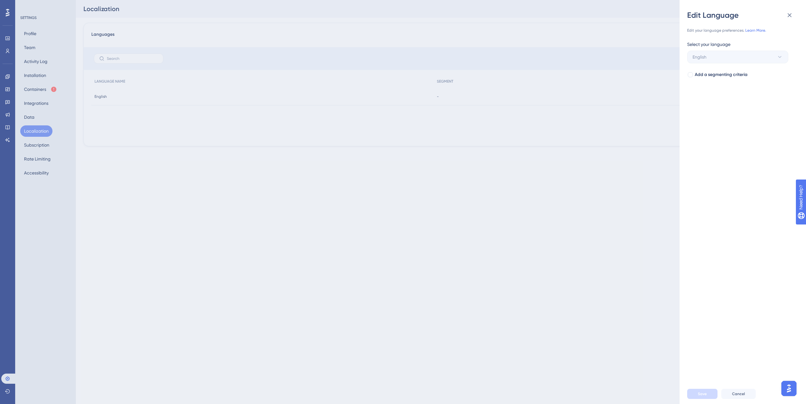
click at [761, 116] on div "Edit your language preferences. Learn More. Select your language English Add a …" at bounding box center [746, 201] width 116 height 363
click at [790, 17] on icon at bounding box center [790, 15] width 8 height 8
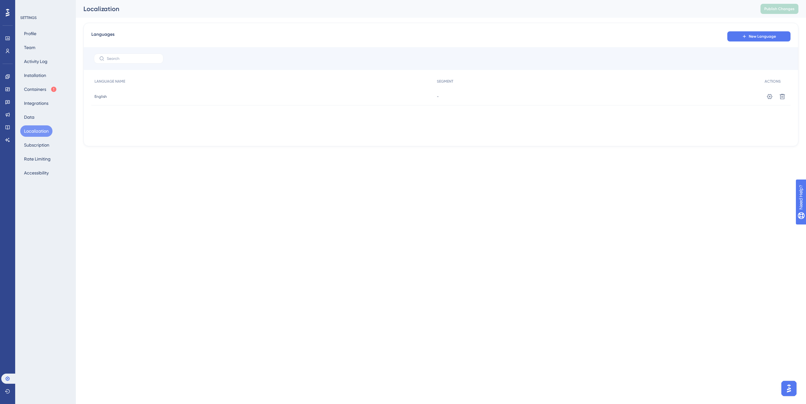
click at [100, 95] on span "English" at bounding box center [101, 96] width 12 height 5
click at [49, 92] on button "Containers" at bounding box center [40, 88] width 40 height 11
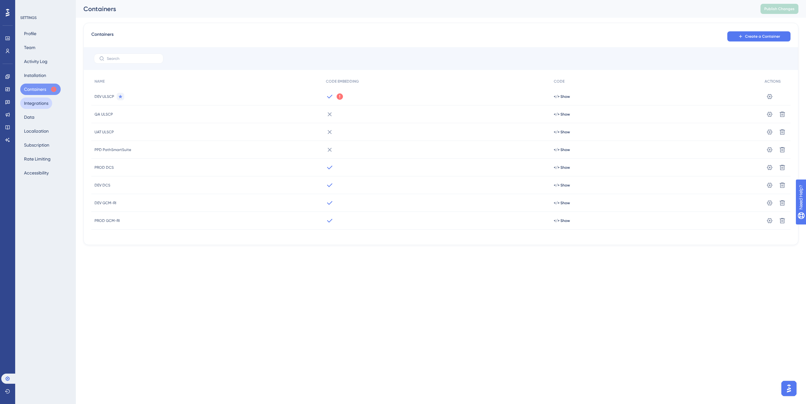
click at [34, 105] on button "Integrations" at bounding box center [36, 102] width 32 height 11
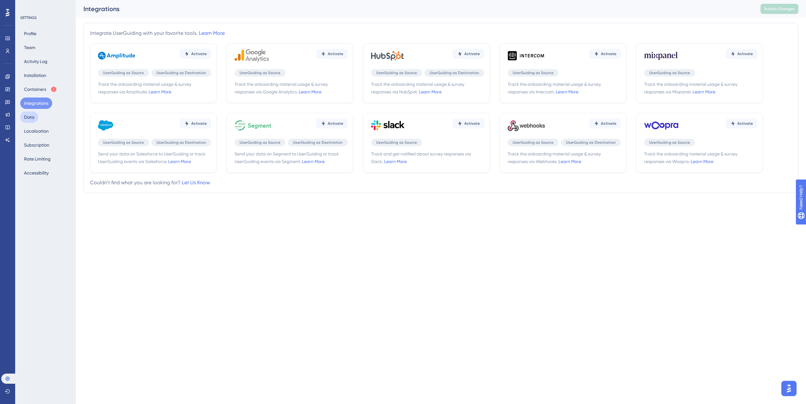
click at [37, 114] on button "Data" at bounding box center [29, 116] width 18 height 11
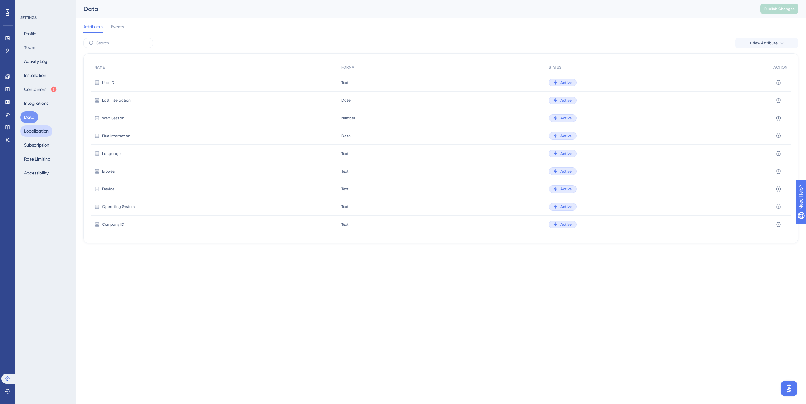
click at [38, 133] on button "Localization" at bounding box center [36, 130] width 32 height 11
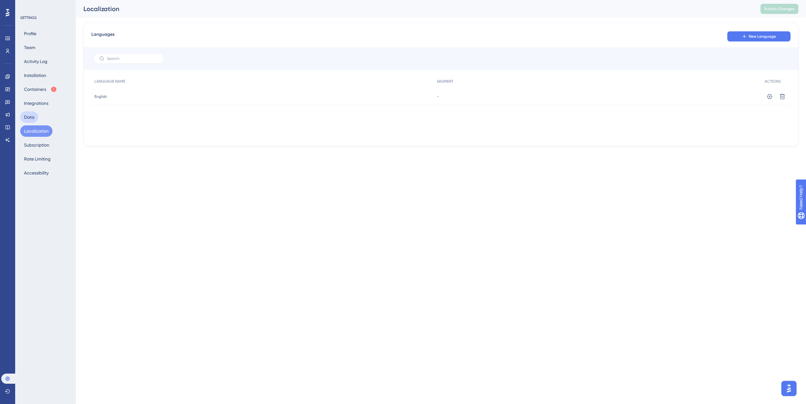
click at [34, 121] on button "Data" at bounding box center [29, 116] width 18 height 11
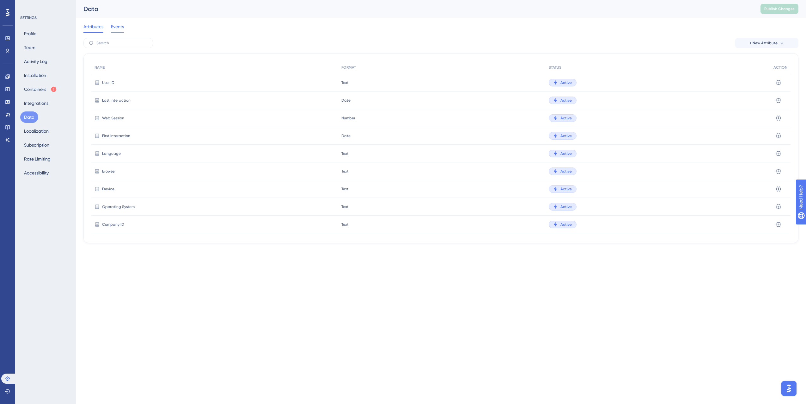
click at [116, 25] on span "Events" at bounding box center [117, 27] width 13 height 8
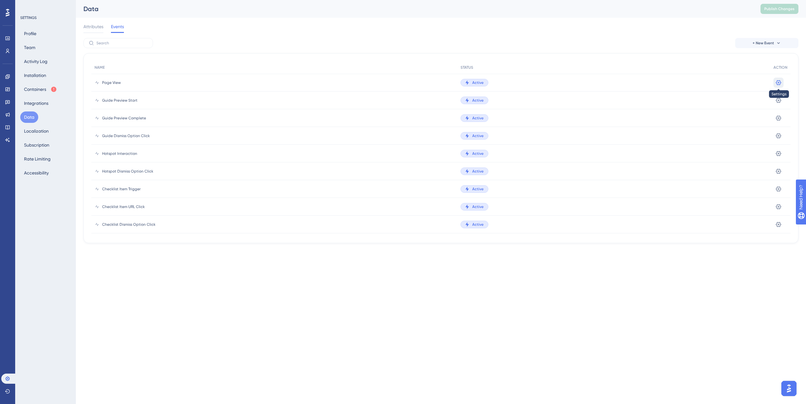
click at [776, 79] on icon at bounding box center [779, 82] width 6 height 6
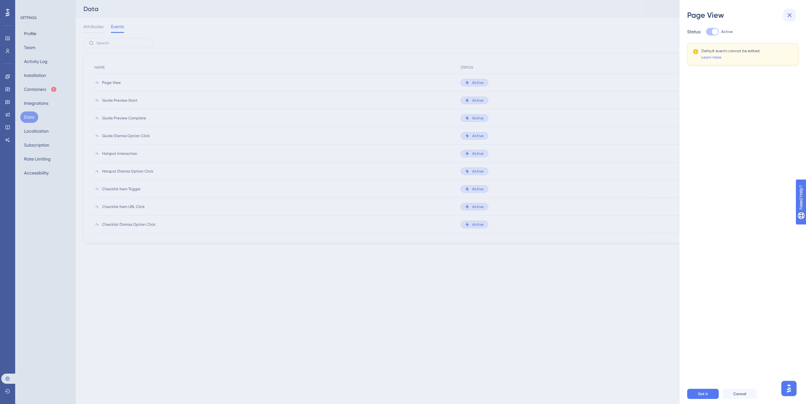
click at [791, 19] on button at bounding box center [790, 15] width 13 height 13
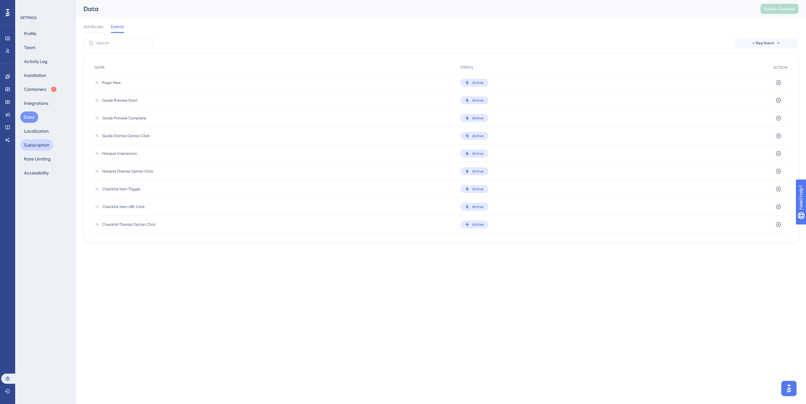
click at [48, 146] on button "Subscription" at bounding box center [36, 144] width 33 height 11
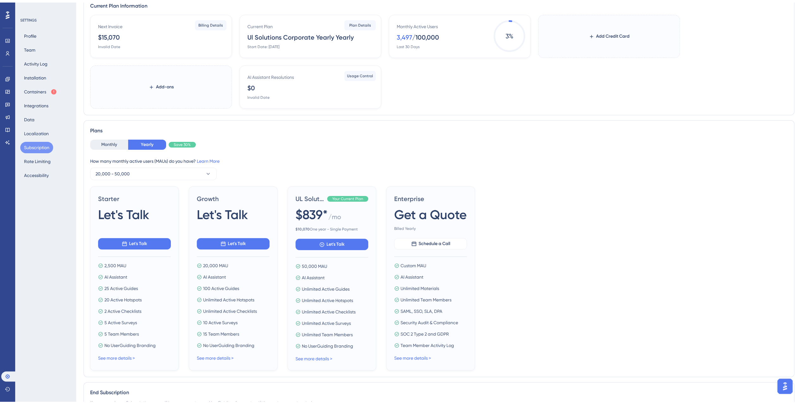
scroll to position [82, 0]
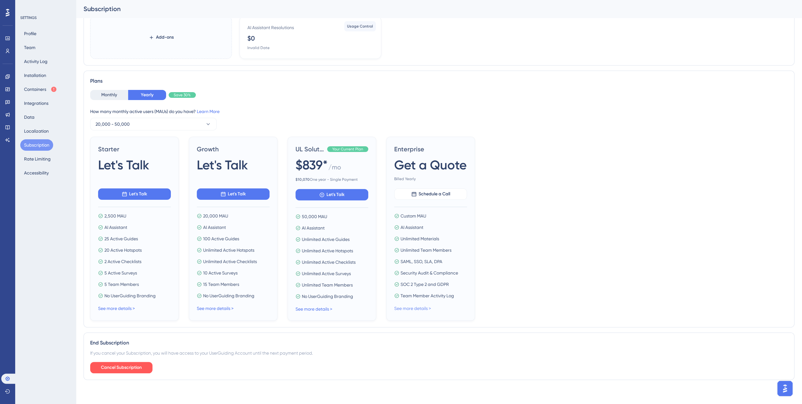
click at [419, 306] on link "See more details >" at bounding box center [412, 308] width 37 height 5
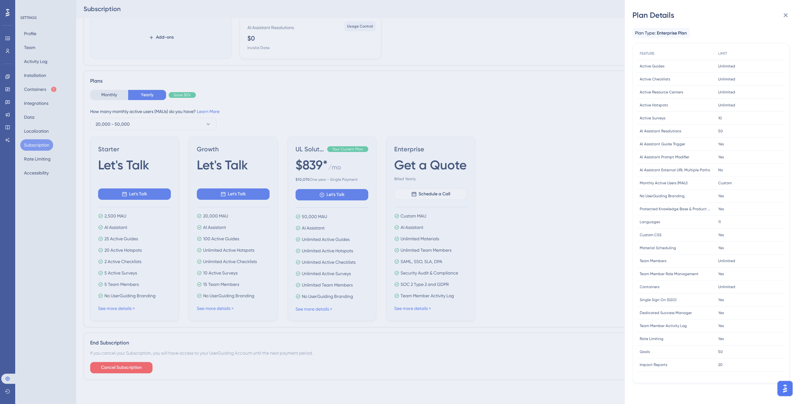
click at [0, 0] on div "Plan Details Plan Type: Enterprise Plan FEATURE LIMIT Active Guides Active Guid…" at bounding box center [0, 0] width 0 height 0
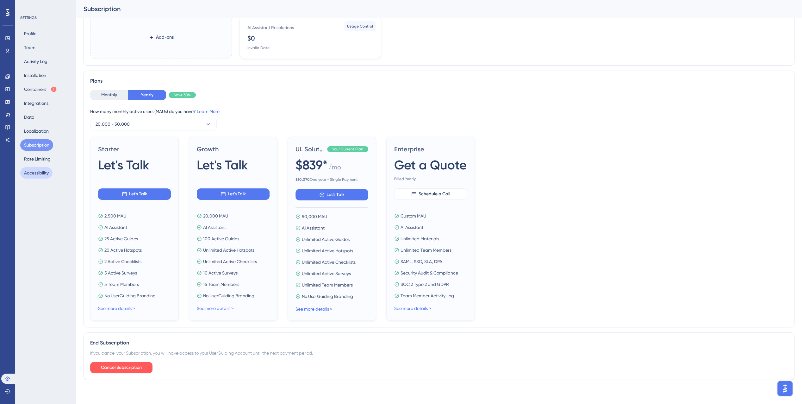
click at [43, 172] on button "Accessibility" at bounding box center [36, 172] width 32 height 11
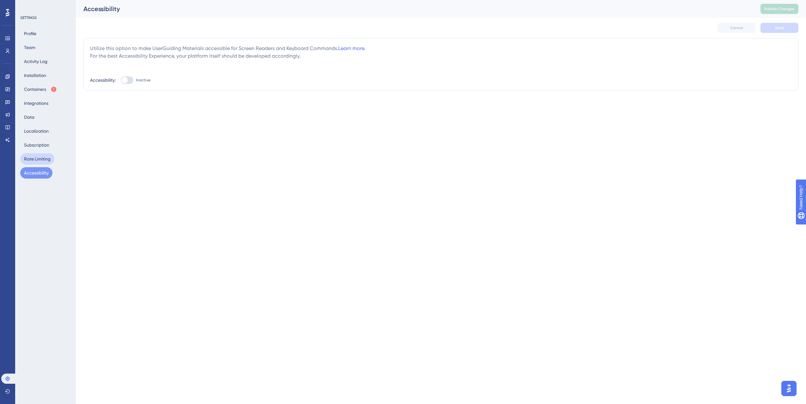
click at [49, 159] on button "Rate Limiting" at bounding box center [37, 158] width 34 height 11
click at [43, 146] on button "Subscription" at bounding box center [36, 144] width 33 height 11
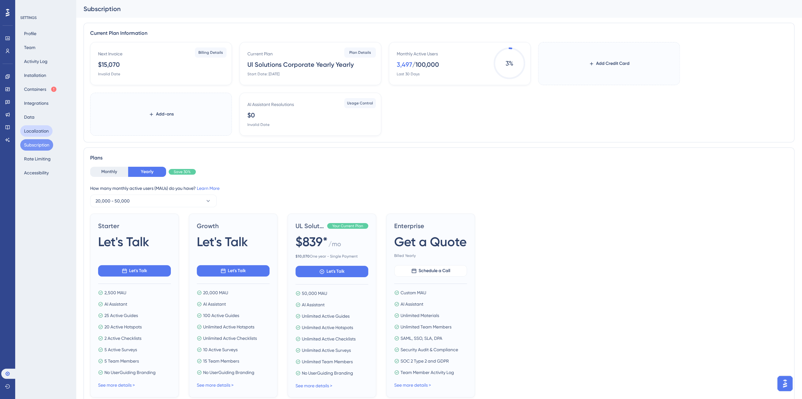
click at [40, 133] on button "Localization" at bounding box center [36, 130] width 32 height 11
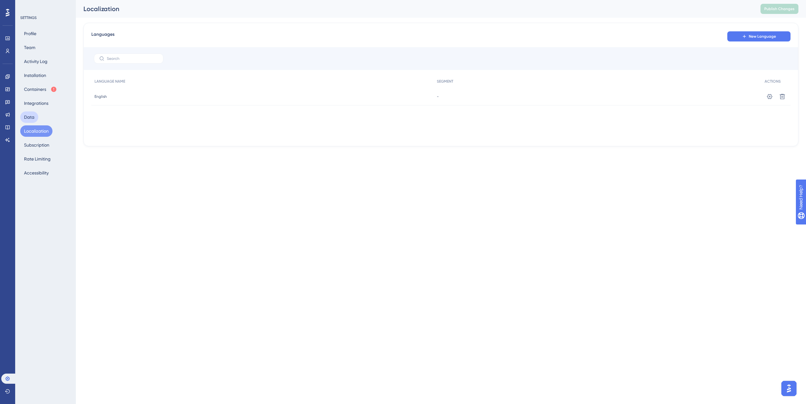
click at [28, 119] on button "Data" at bounding box center [29, 116] width 18 height 11
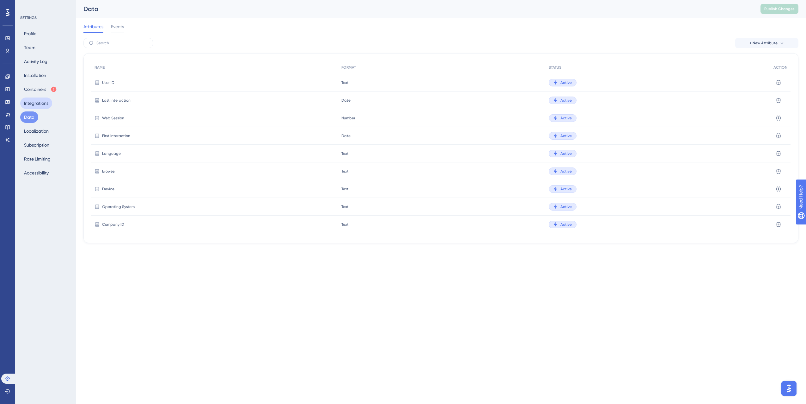
click at [30, 99] on button "Integrations" at bounding box center [36, 102] width 32 height 11
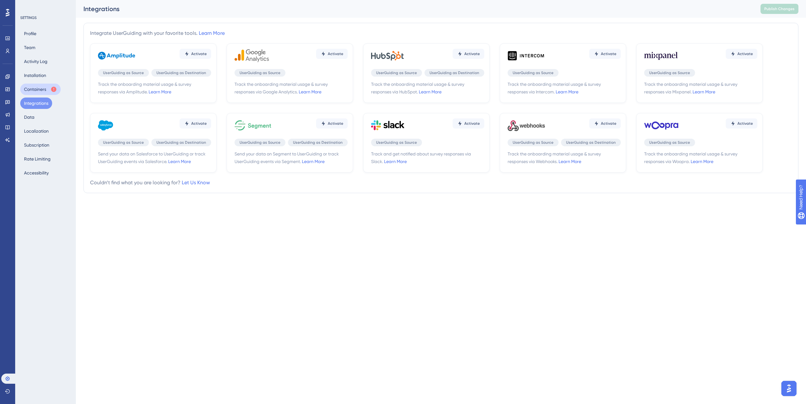
click at [32, 87] on button "Containers" at bounding box center [40, 88] width 40 height 11
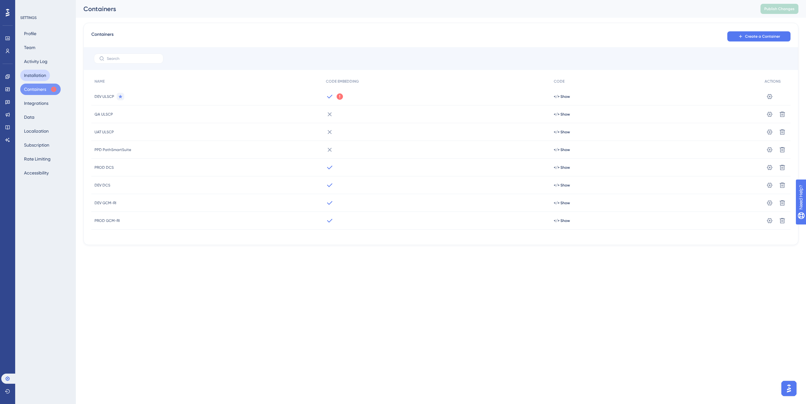
click at [33, 75] on button "Installation" at bounding box center [35, 75] width 30 height 11
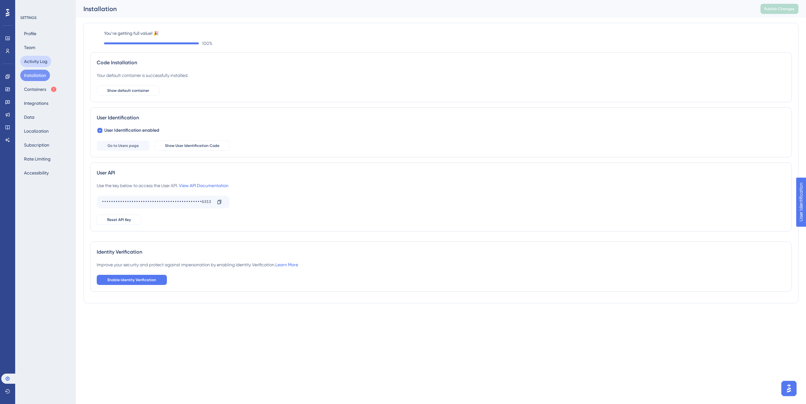
click at [33, 62] on button "Activity Log" at bounding box center [35, 61] width 31 height 11
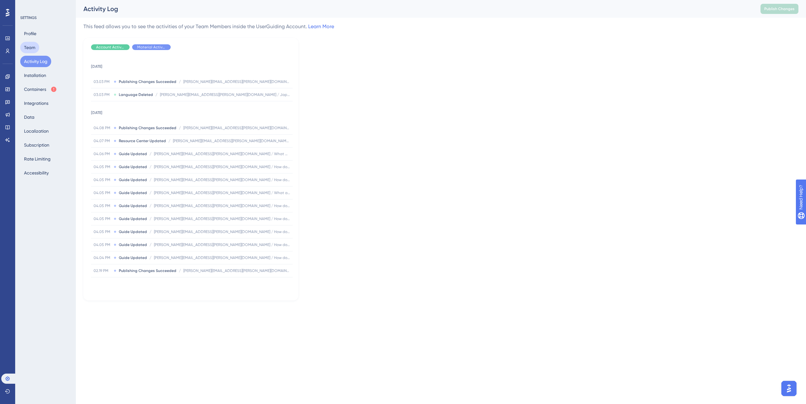
drag, startPoint x: 32, startPoint y: 52, endPoint x: 33, endPoint y: 59, distance: 8.1
click at [33, 59] on div "Profile Team Activity Log Installation Containers Integrations Data Localizatio…" at bounding box center [45, 103] width 51 height 151
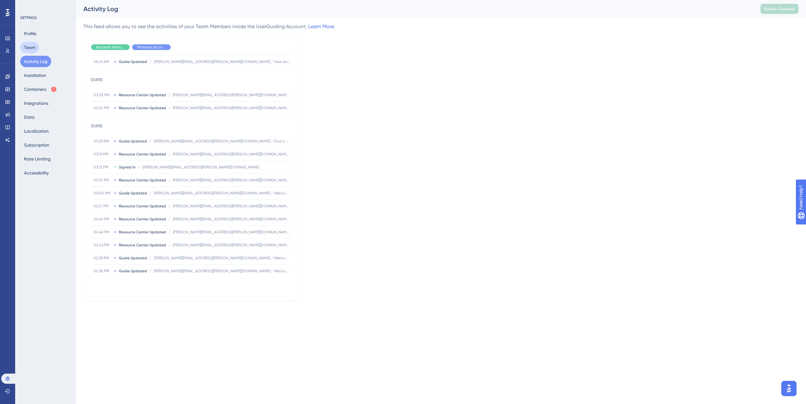
click at [35, 51] on button "Team" at bounding box center [29, 47] width 19 height 11
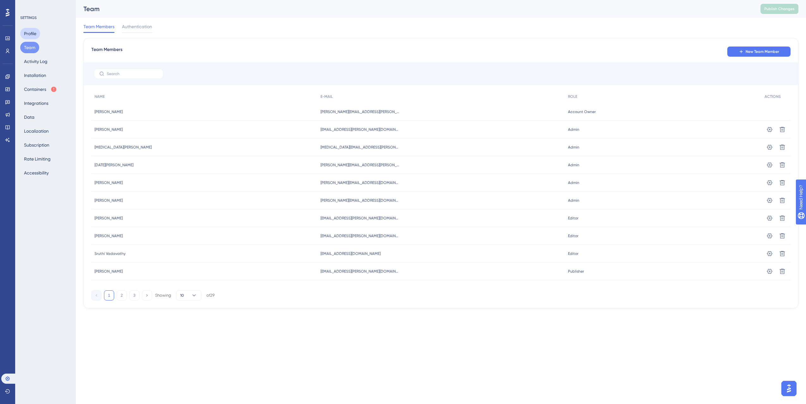
click at [29, 38] on button "Profile" at bounding box center [30, 33] width 20 height 11
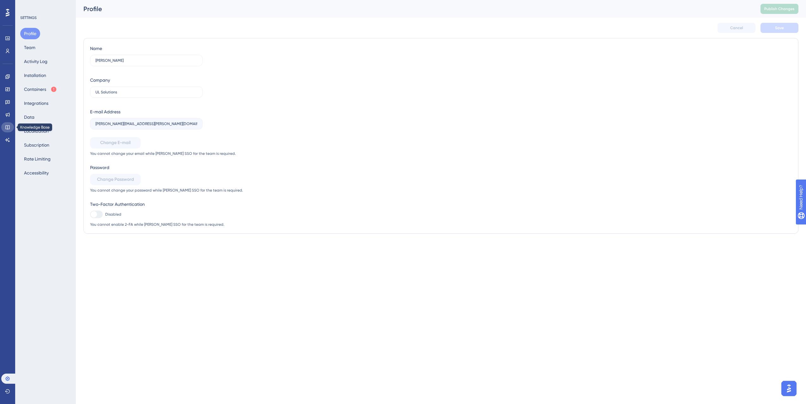
click at [0, 0] on link at bounding box center [0, 0] width 0 height 0
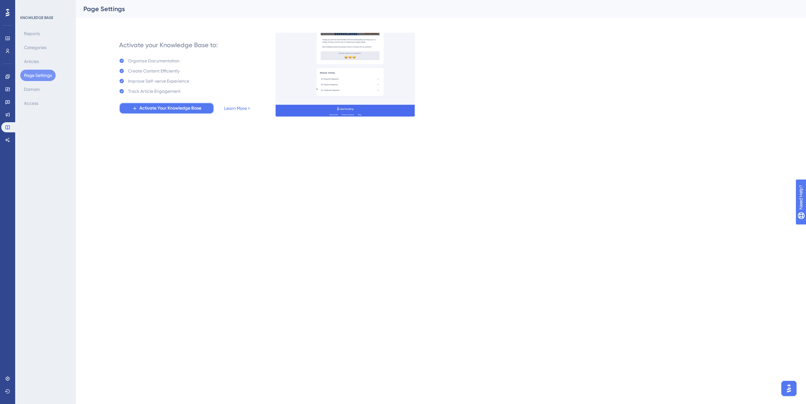
click at [185, 107] on span "Activate Your Knowledge Base" at bounding box center [170, 108] width 62 height 8
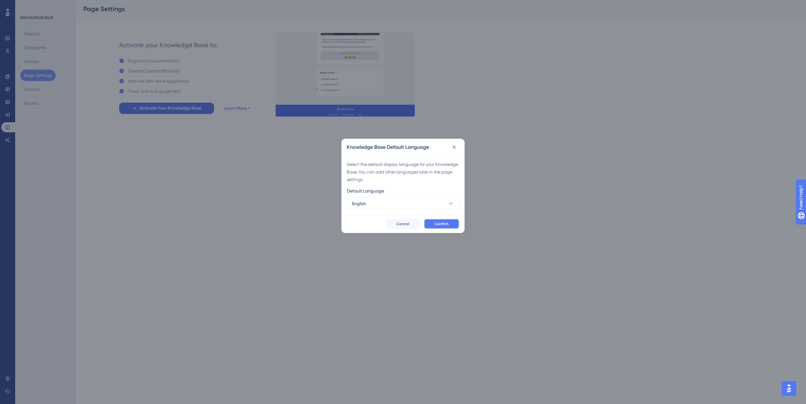
click at [436, 220] on button "Confirm" at bounding box center [441, 224] width 35 height 10
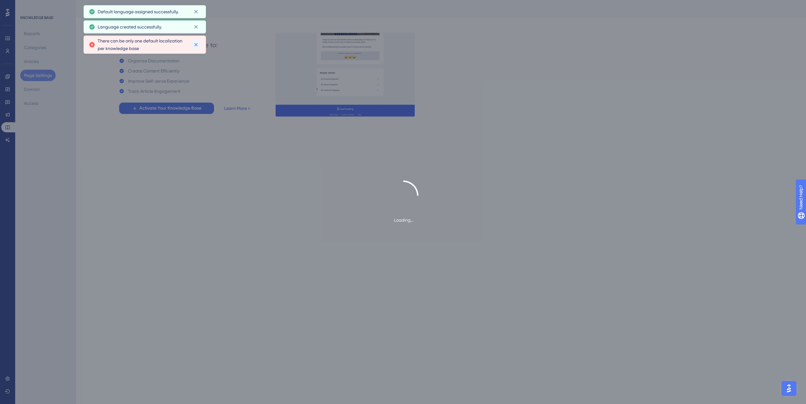
click at [197, 43] on icon at bounding box center [195, 44] width 3 height 3
click at [198, 28] on icon at bounding box center [196, 27] width 6 height 6
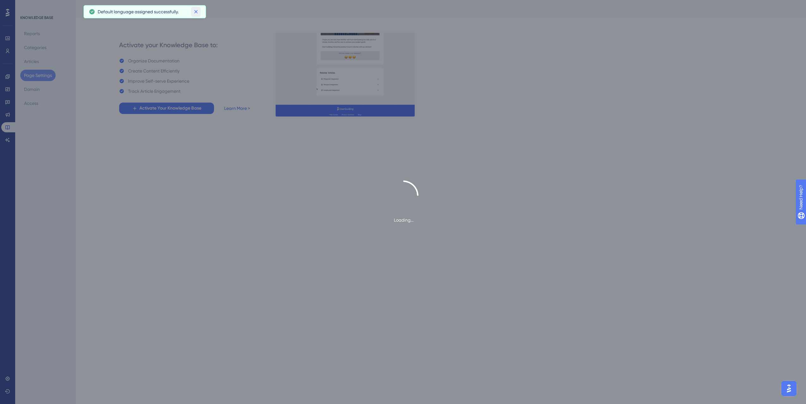
click at [197, 14] on icon at bounding box center [196, 12] width 6 height 6
click at [40, 75] on div "Loading..." at bounding box center [403, 202] width 806 height 404
